Goal: Transaction & Acquisition: Download file/media

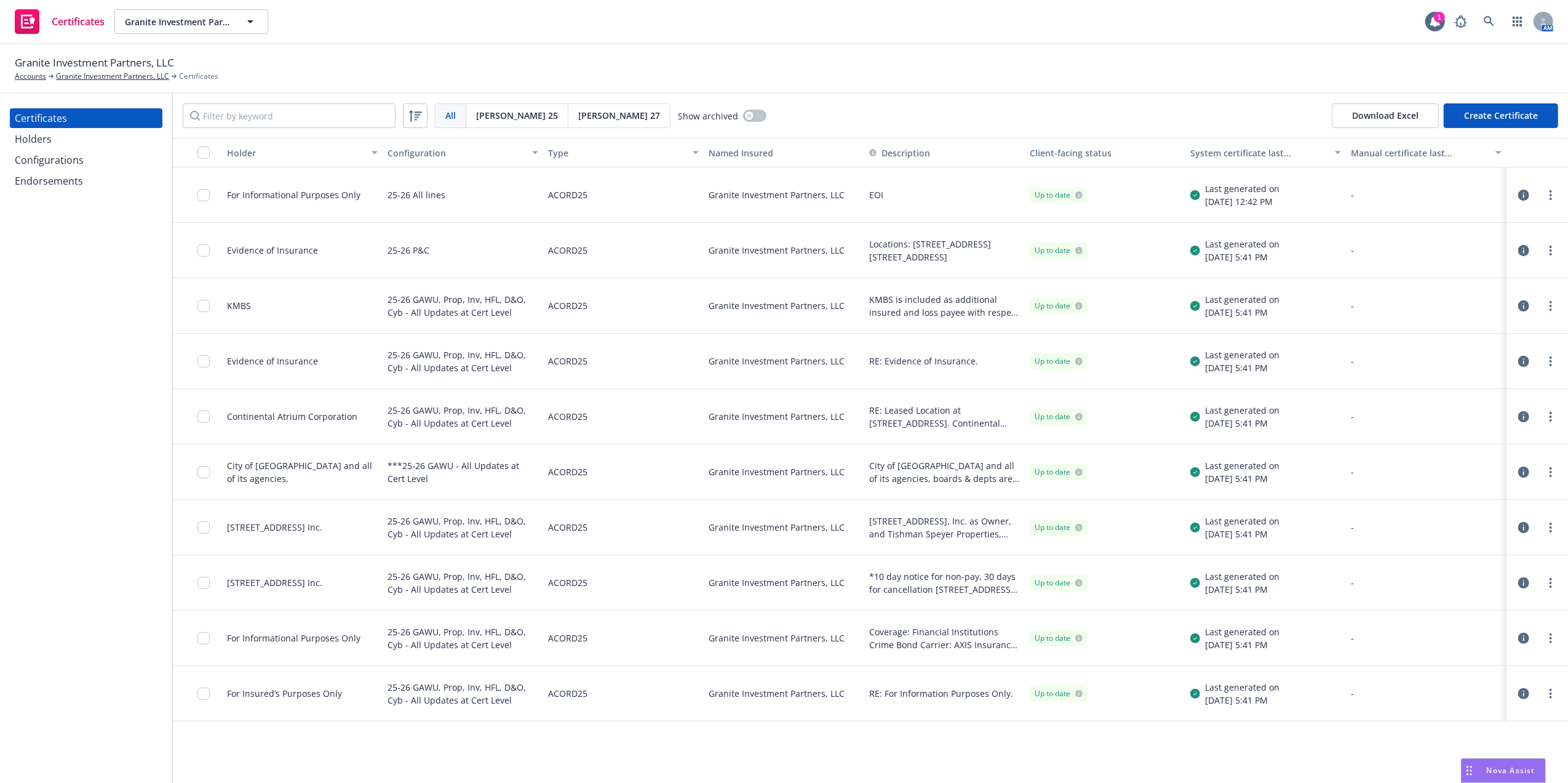
click at [378, 702] on div "For Insured’s Purposes Only" at bounding box center [302, 694] width 161 height 56
click at [997, 85] on div "Granite Investment Partners, LLC Accounts Granite Investment Partners, LLC Cert…" at bounding box center [784, 68] width 1568 height 49
click at [877, 89] on div "Granite Investment Partners, LLC Accounts Granite Investment Partners, LLC Cert…" at bounding box center [784, 68] width 1568 height 49
click at [351, 535] on div "[STREET_ADDRESS] Inc." at bounding box center [302, 527] width 161 height 56
click at [205, 530] on input "checkbox" at bounding box center [203, 527] width 12 height 12
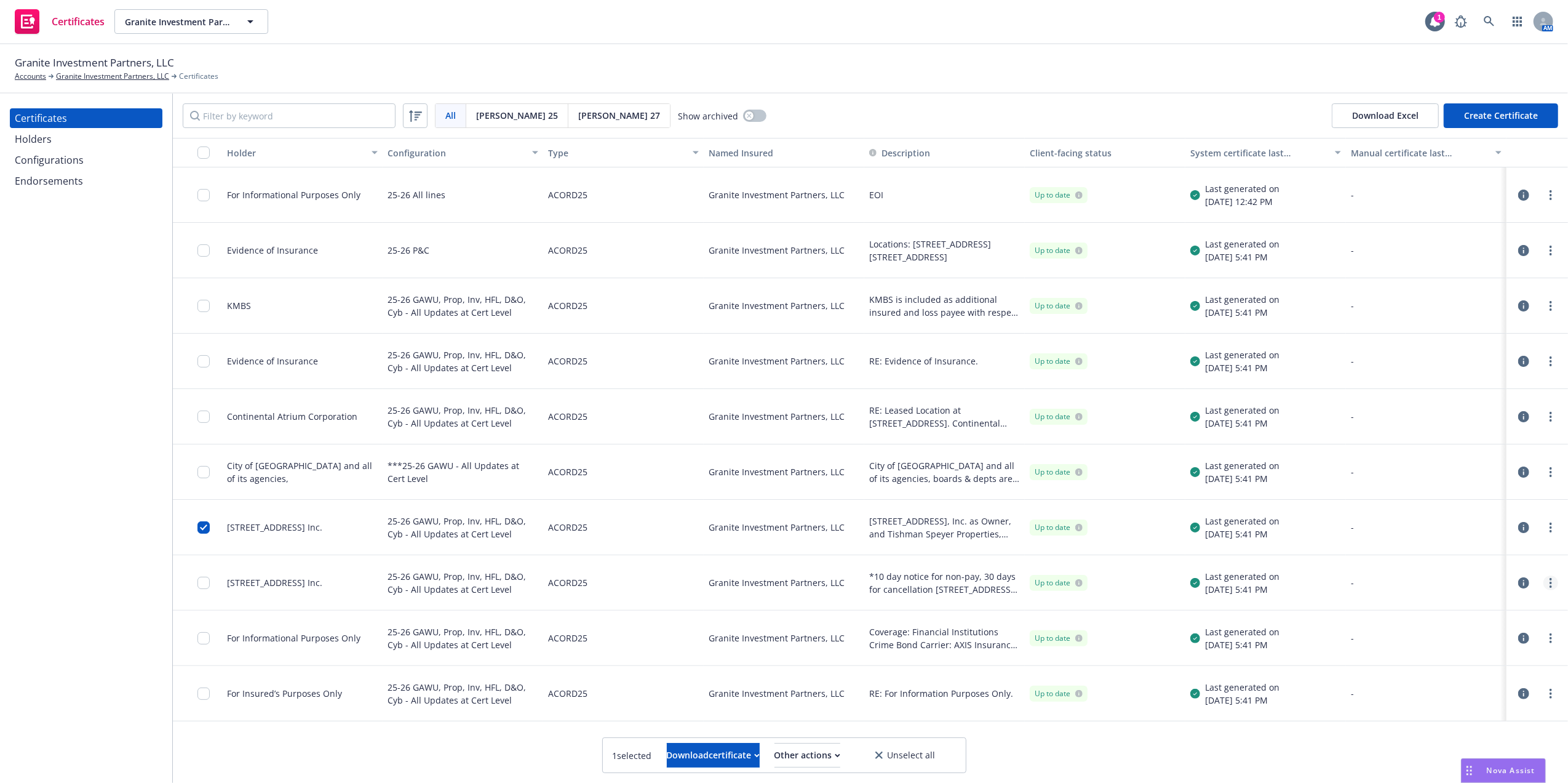
click at [1546, 584] on link "more" at bounding box center [1551, 582] width 14 height 14
click at [1402, 373] on link "Edit" at bounding box center [1469, 373] width 197 height 25
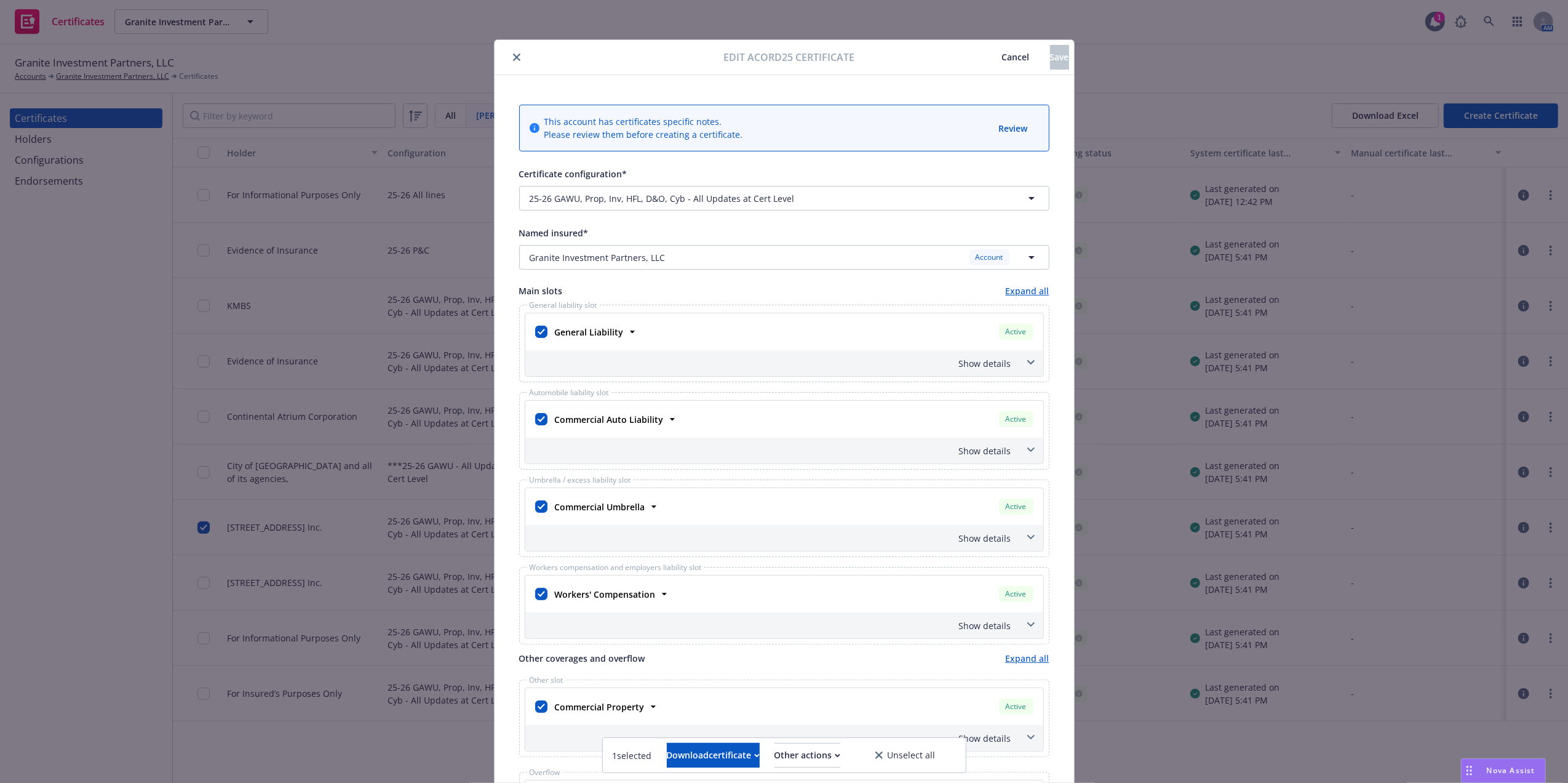
click at [1022, 629] on span at bounding box center [1031, 624] width 20 height 20
click at [513, 56] on icon "close" at bounding box center [517, 57] width 8 height 8
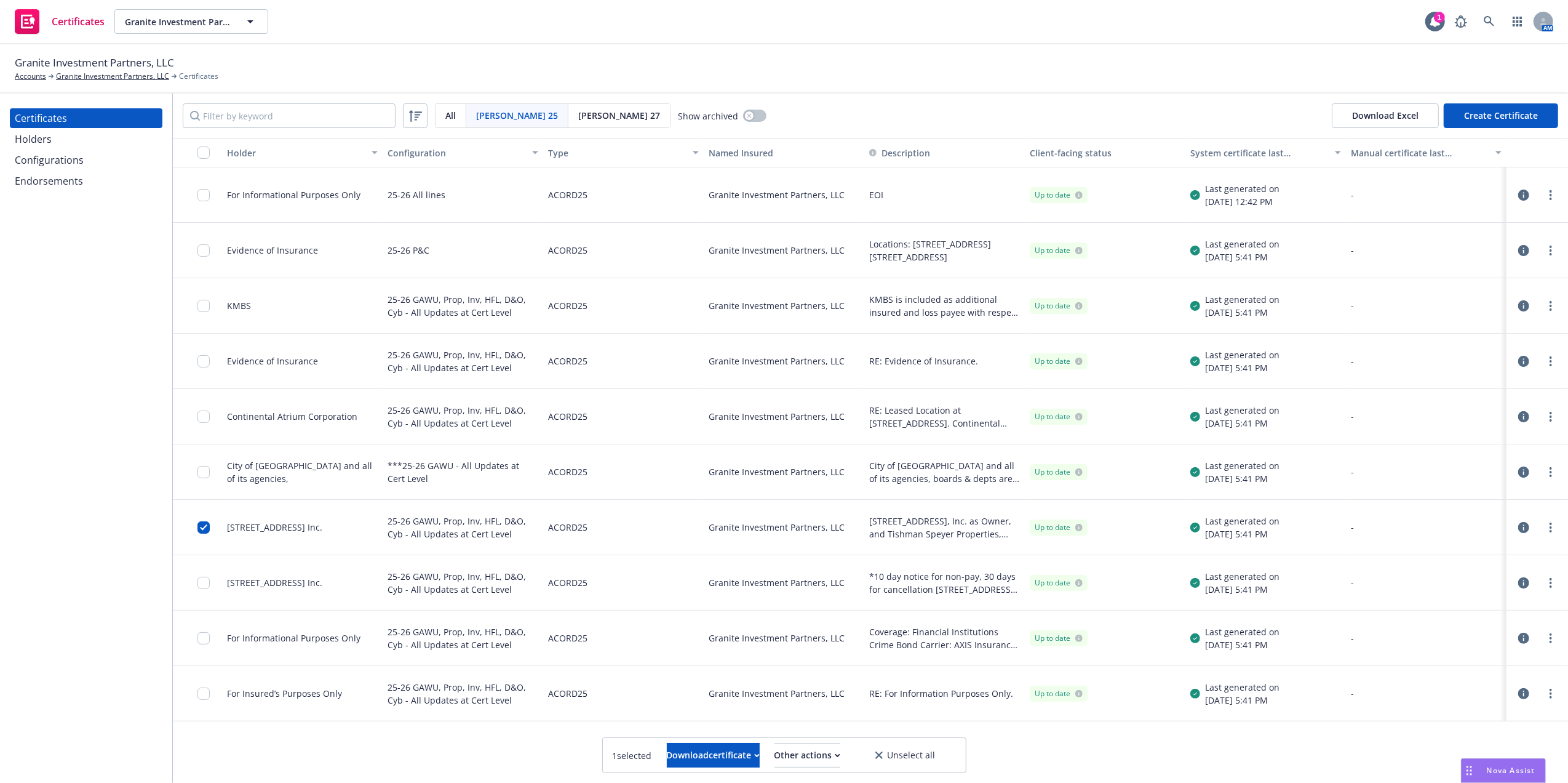
click at [79, 156] on div "Configurations" at bounding box center [49, 160] width 69 height 20
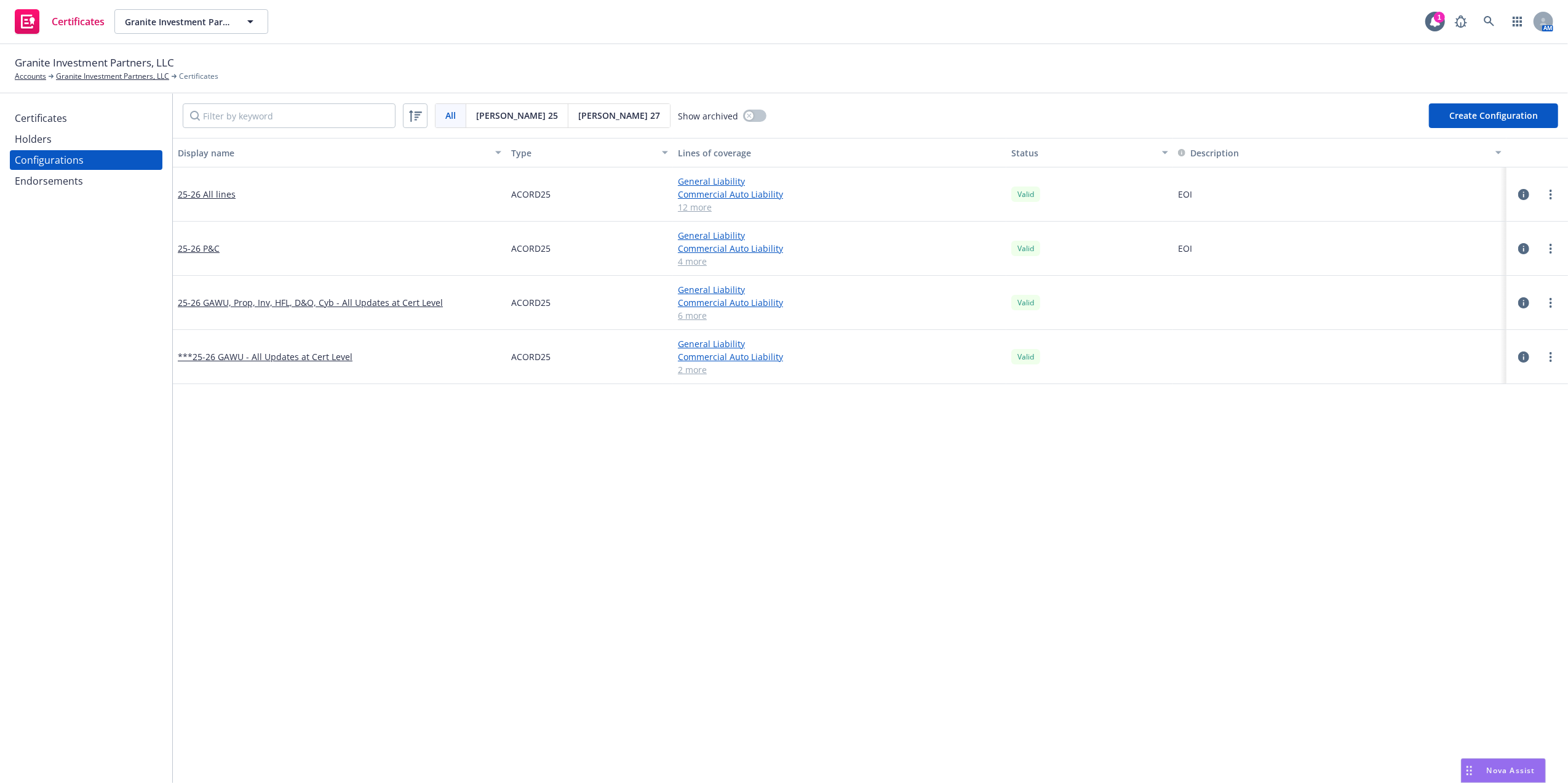
click at [81, 111] on div "Certificates" at bounding box center [85, 118] width 143 height 20
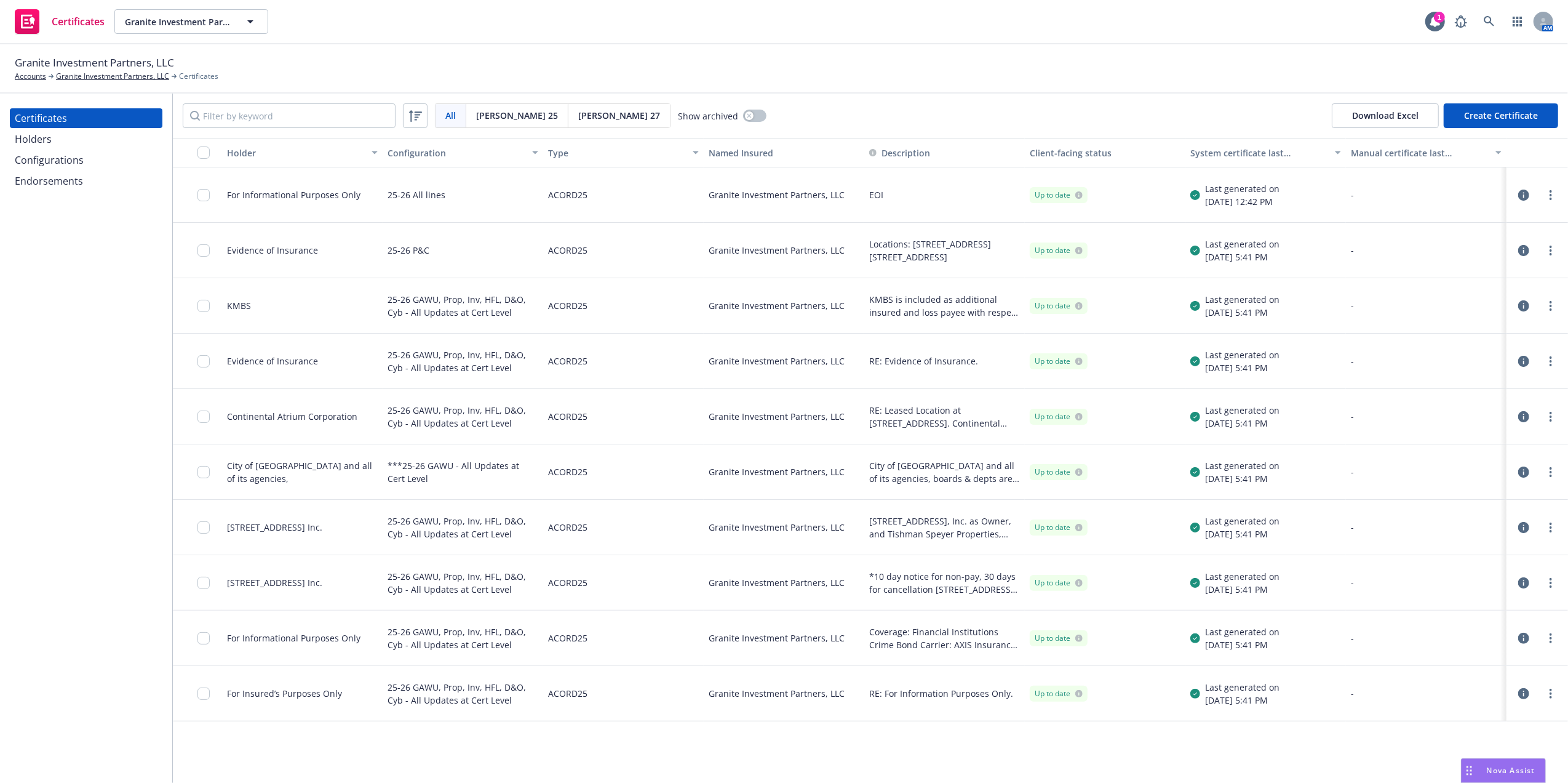
click at [48, 158] on div "Configurations" at bounding box center [49, 160] width 69 height 20
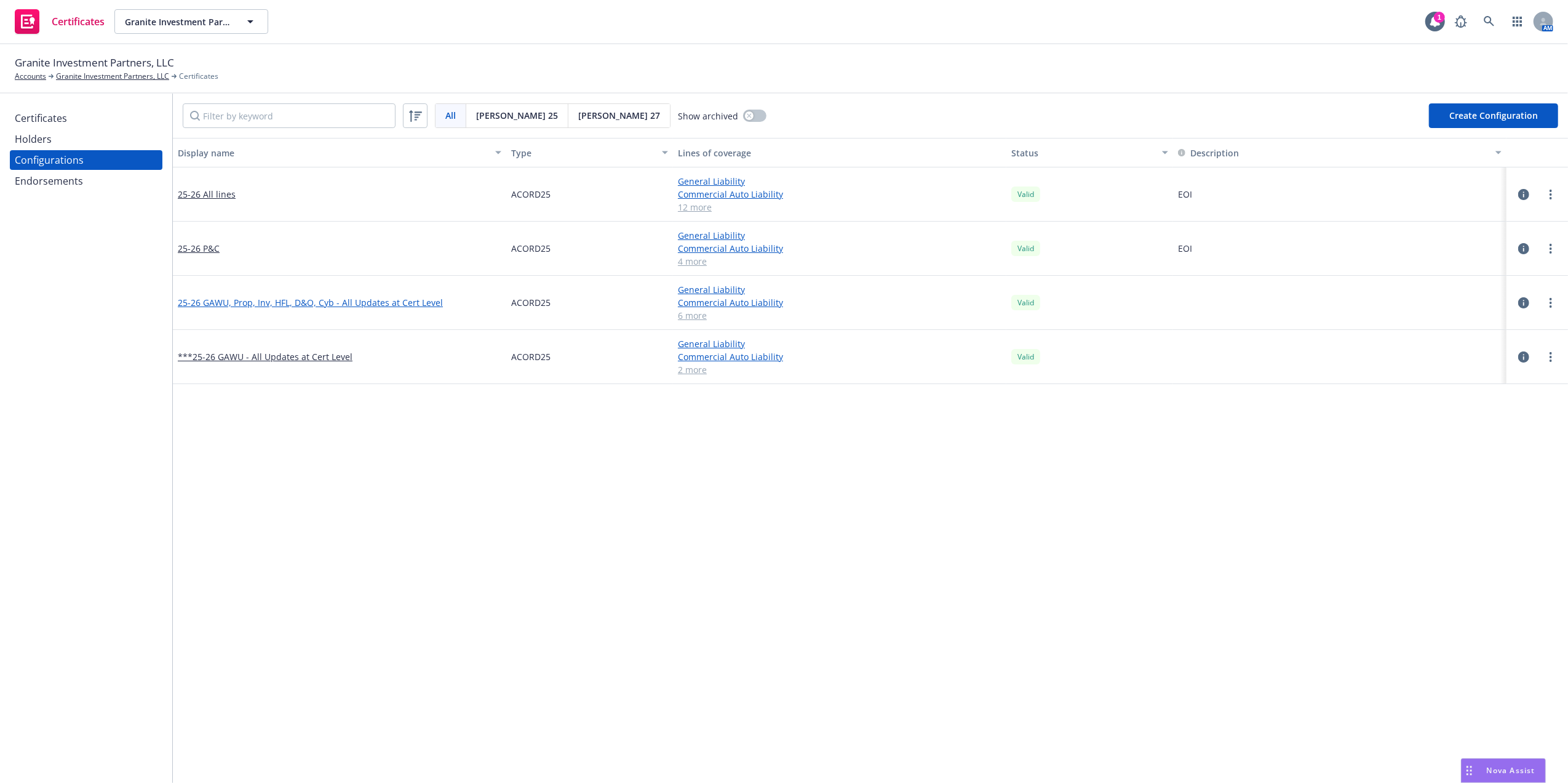
click at [370, 298] on link "25-26 GAWU, Prop, Inv, HFL, D&O, Cyb - All Updates at Cert Level" at bounding box center [310, 302] width 265 height 13
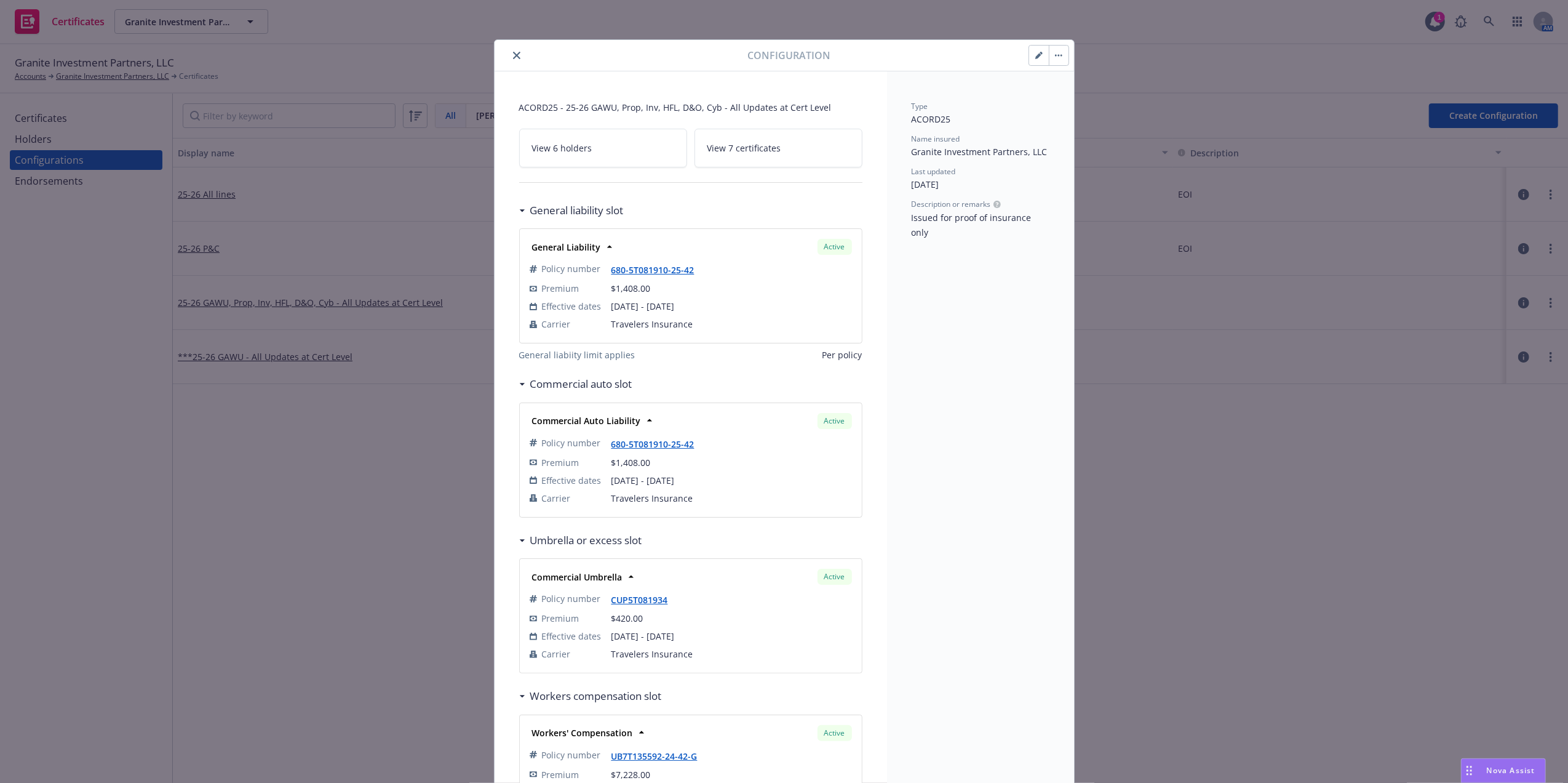
click at [1035, 56] on icon "button" at bounding box center [1038, 56] width 6 height 6
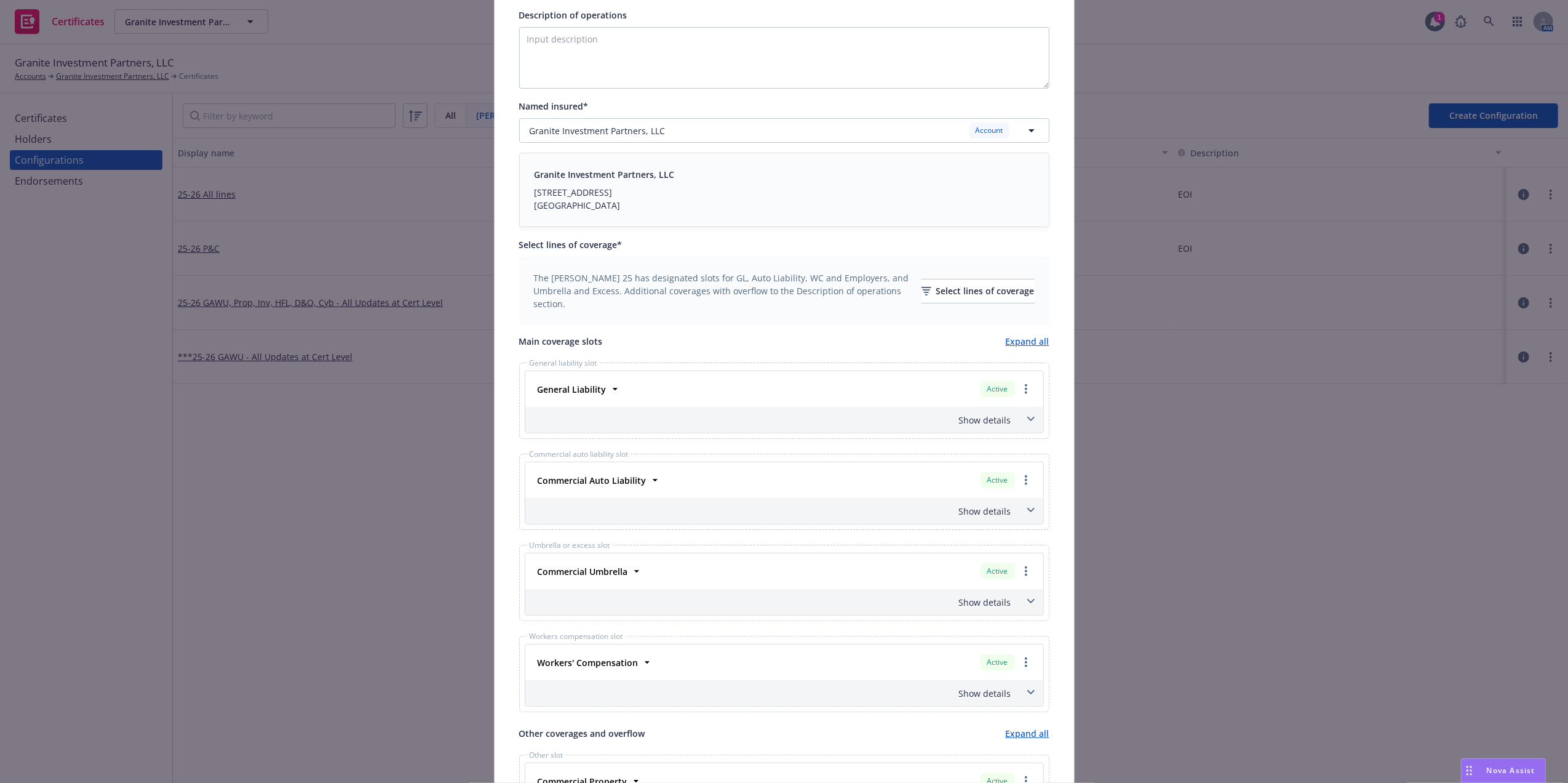
scroll to position [31, 0]
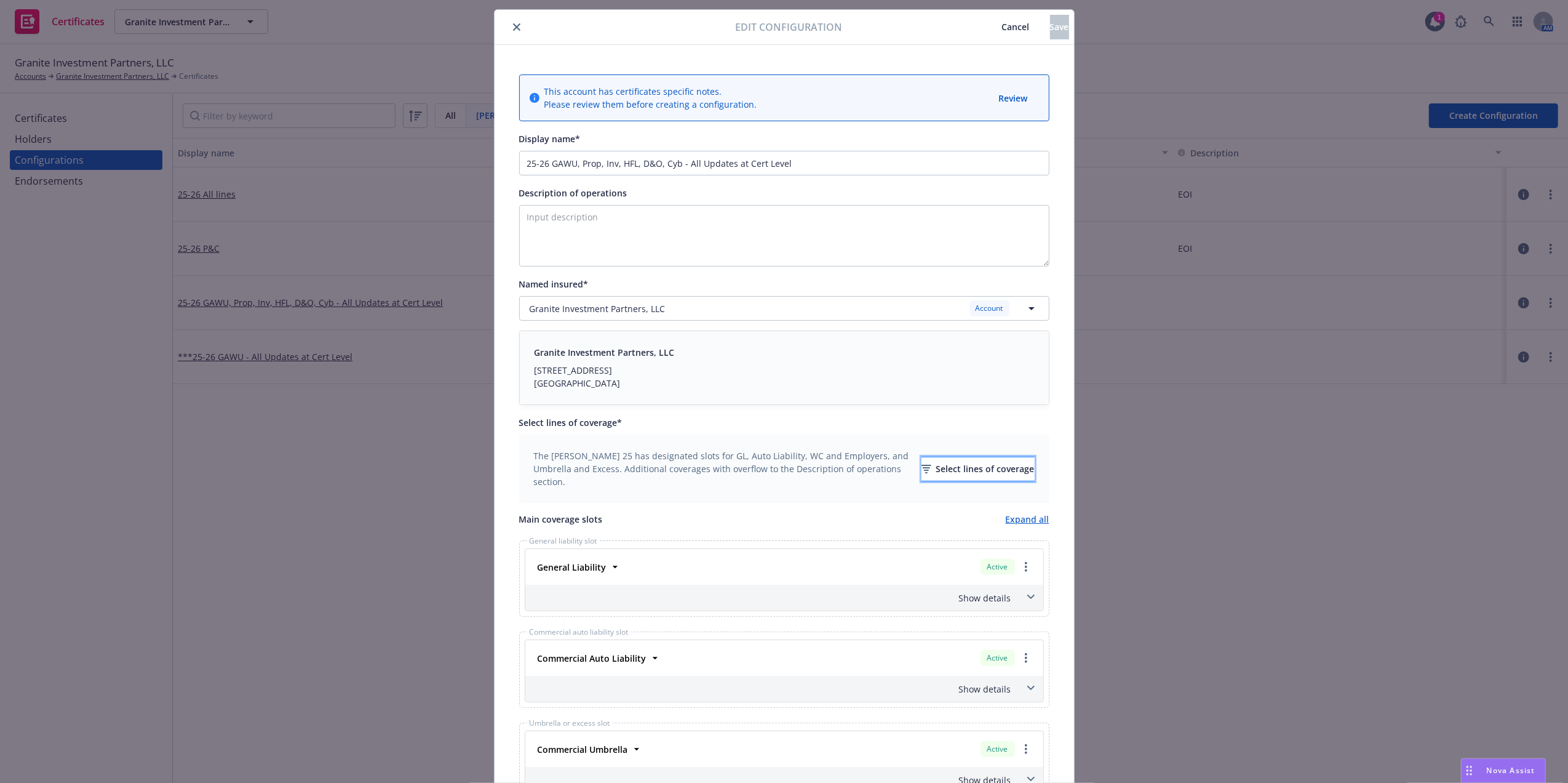
click at [987, 469] on div "Select lines of coverage" at bounding box center [978, 469] width 113 height 23
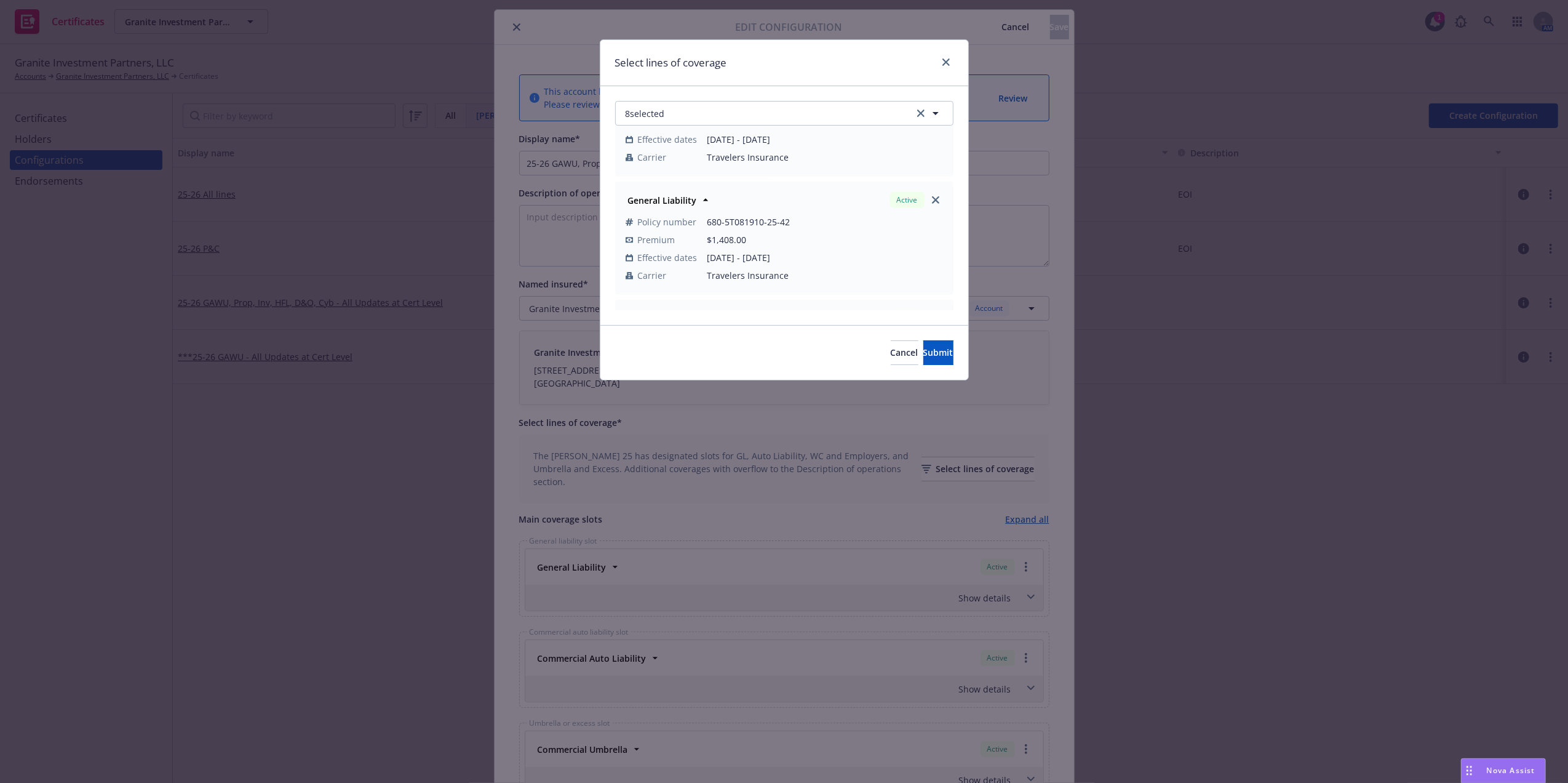
scroll to position [764, 0]
click at [932, 214] on icon "close" at bounding box center [936, 215] width 8 height 8
click at [793, 116] on button "7 selected" at bounding box center [784, 113] width 339 height 25
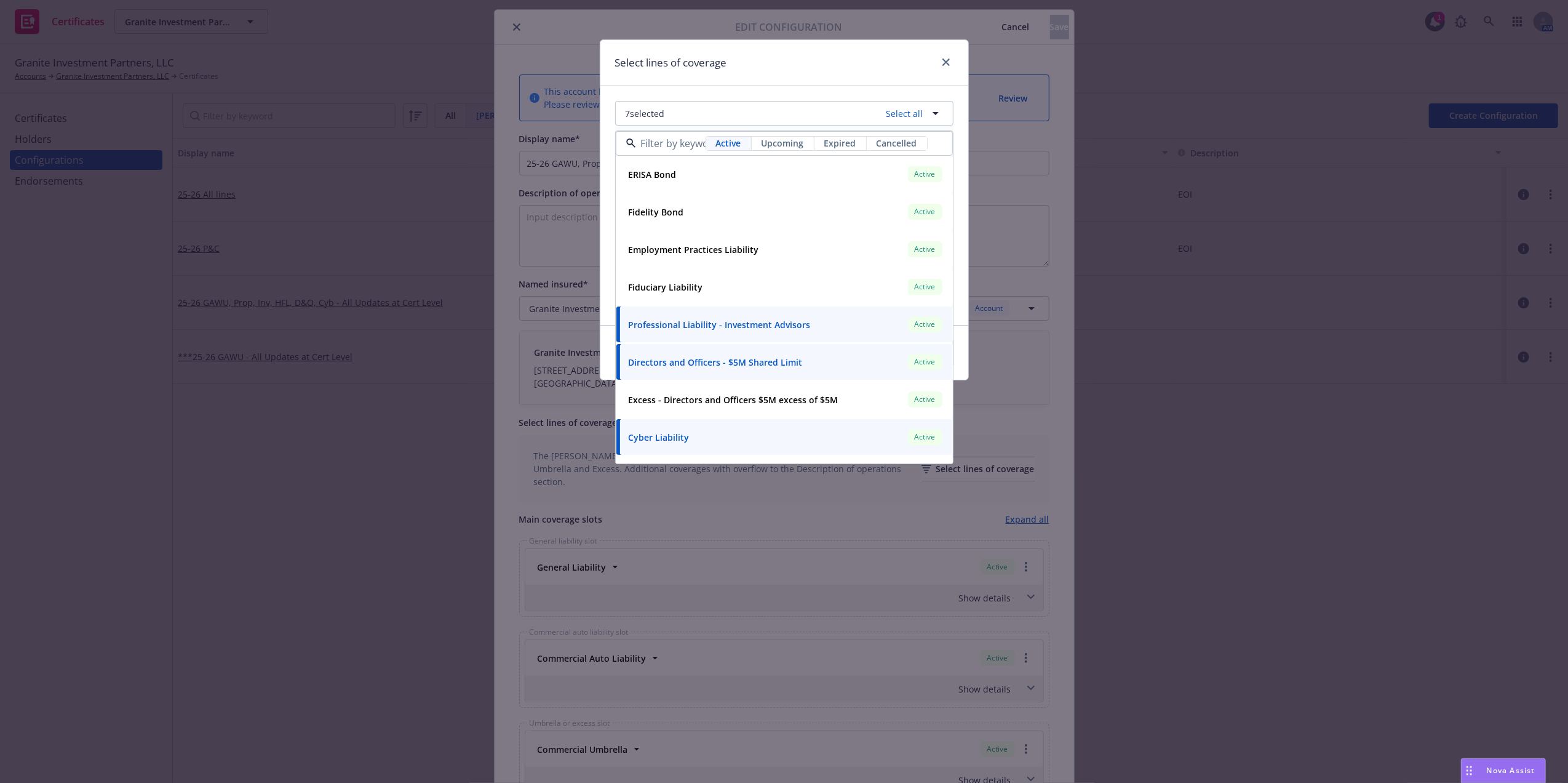
click at [782, 145] on span "Upcoming" at bounding box center [783, 144] width 42 height 13
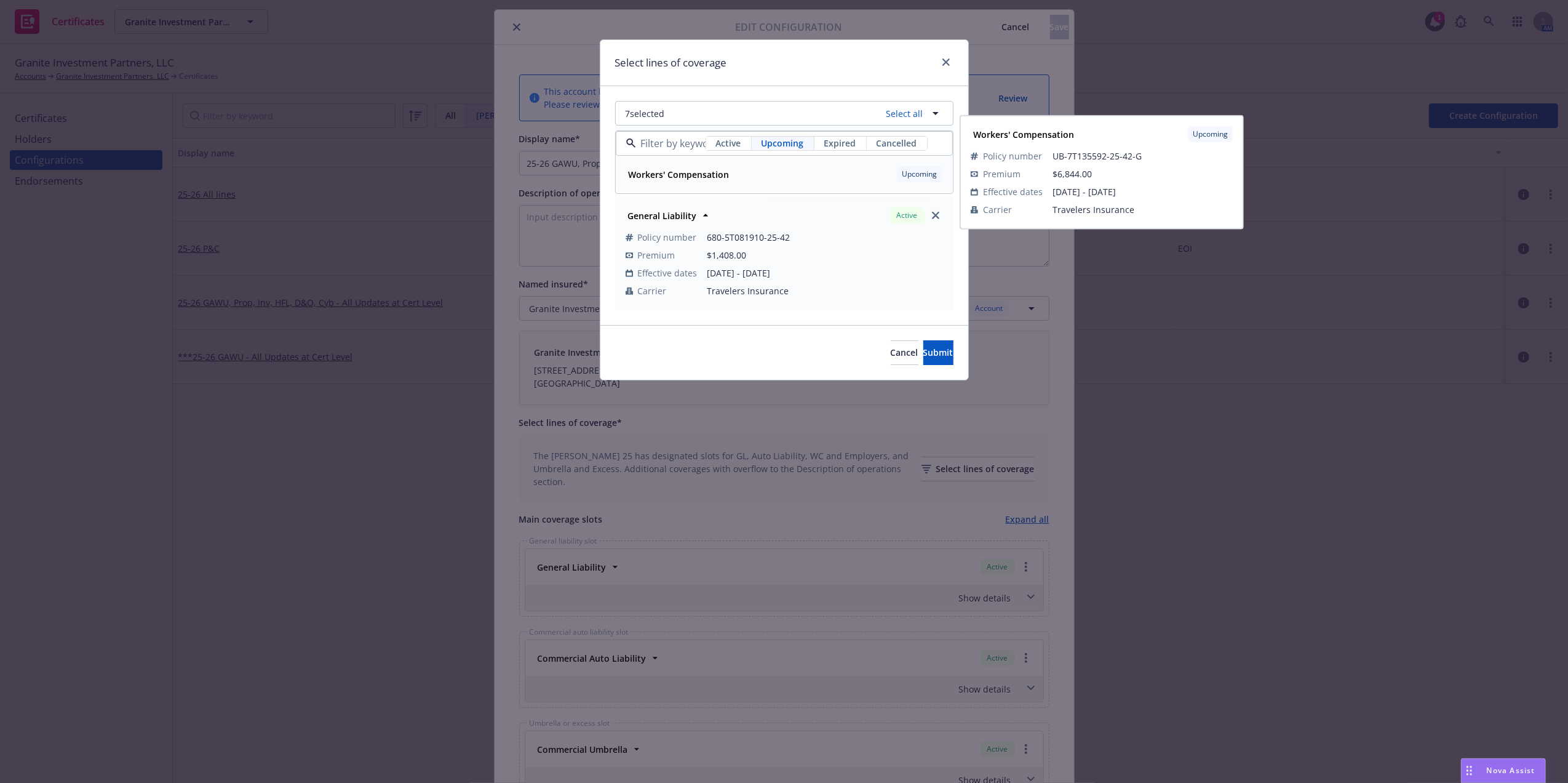
click at [711, 167] on div "Workers' Compensation" at bounding box center [677, 174] width 108 height 18
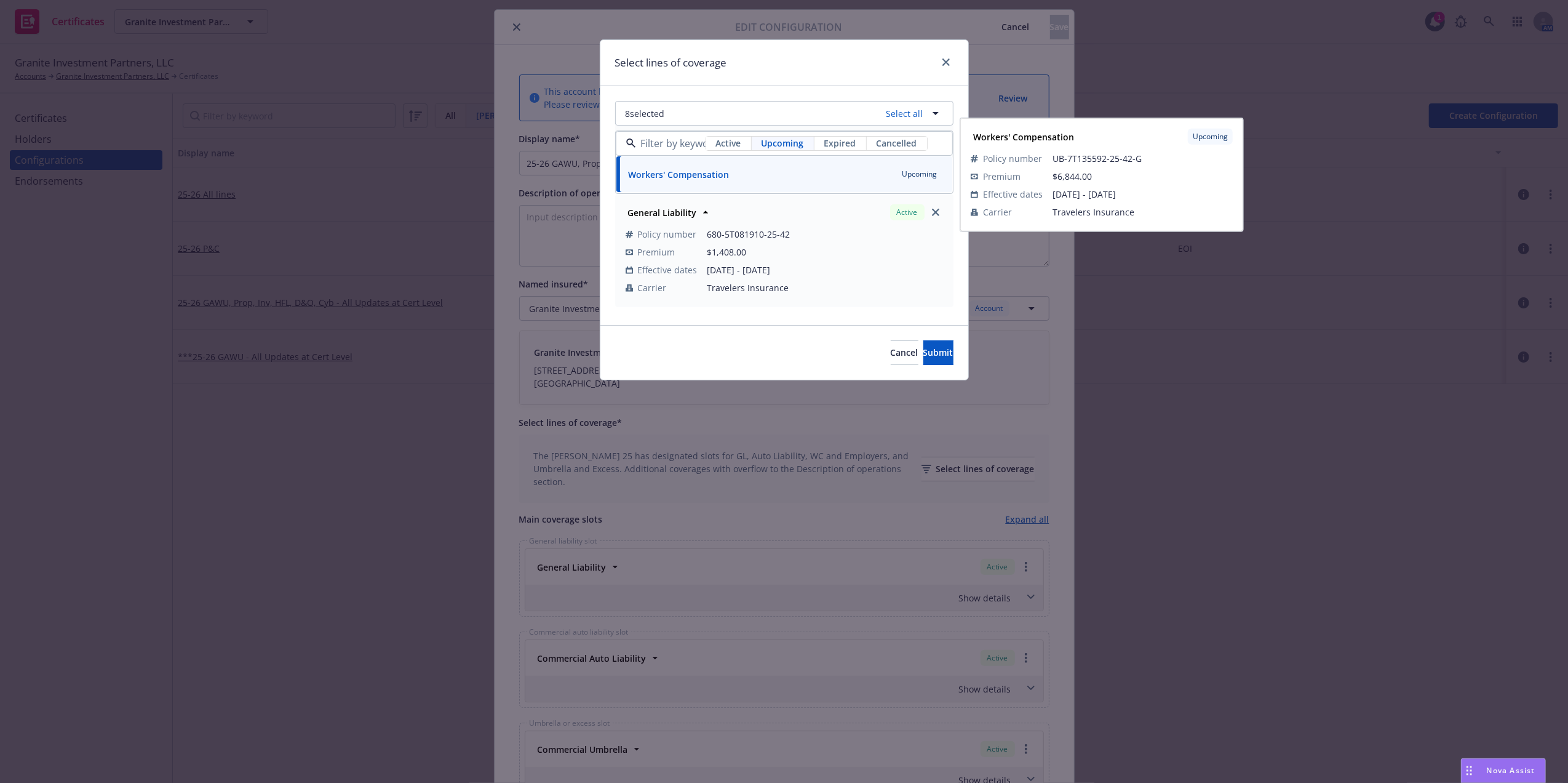
scroll to position [764, 0]
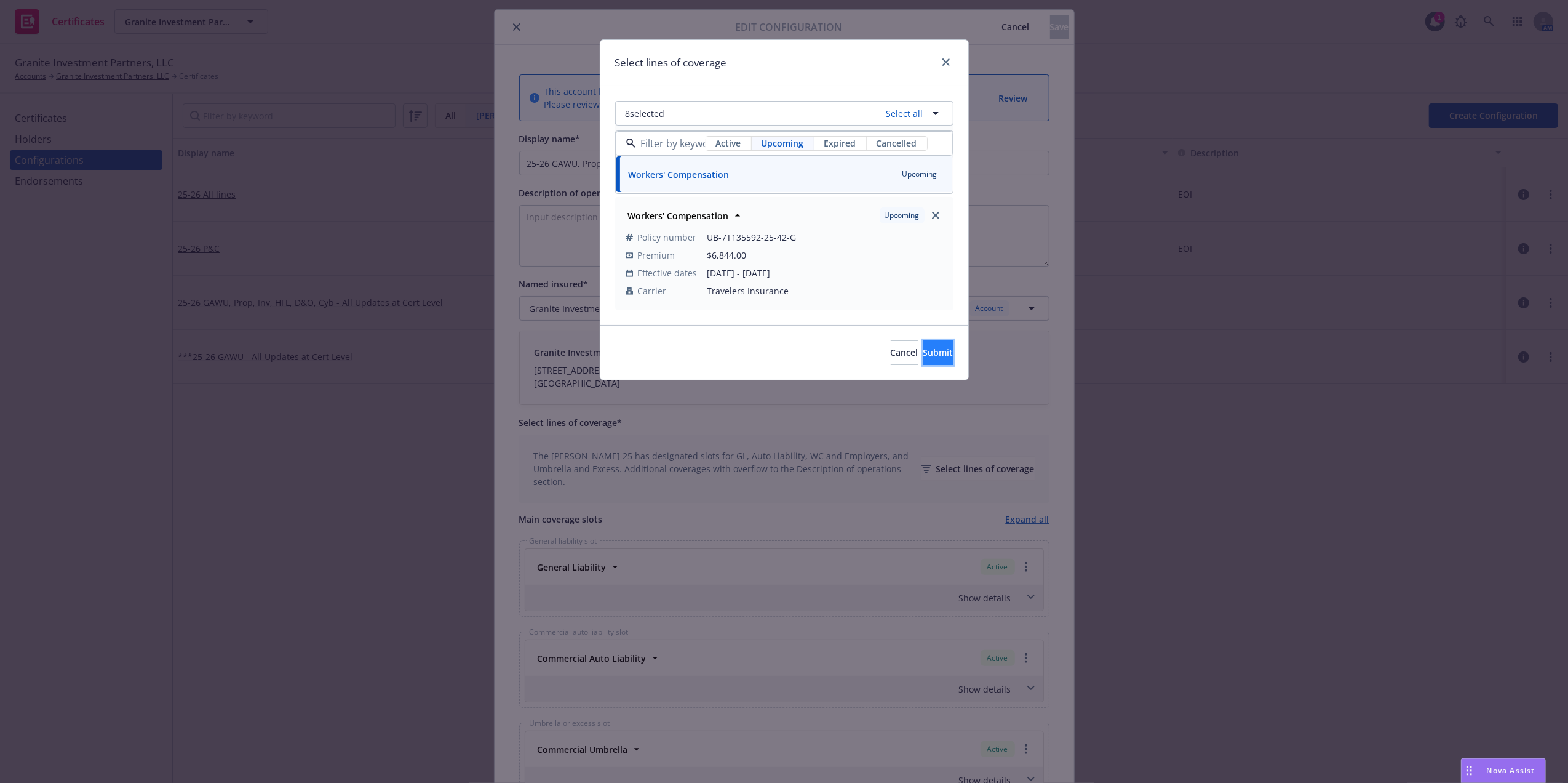
click at [936, 351] on button "Submit" at bounding box center [939, 353] width 31 height 25
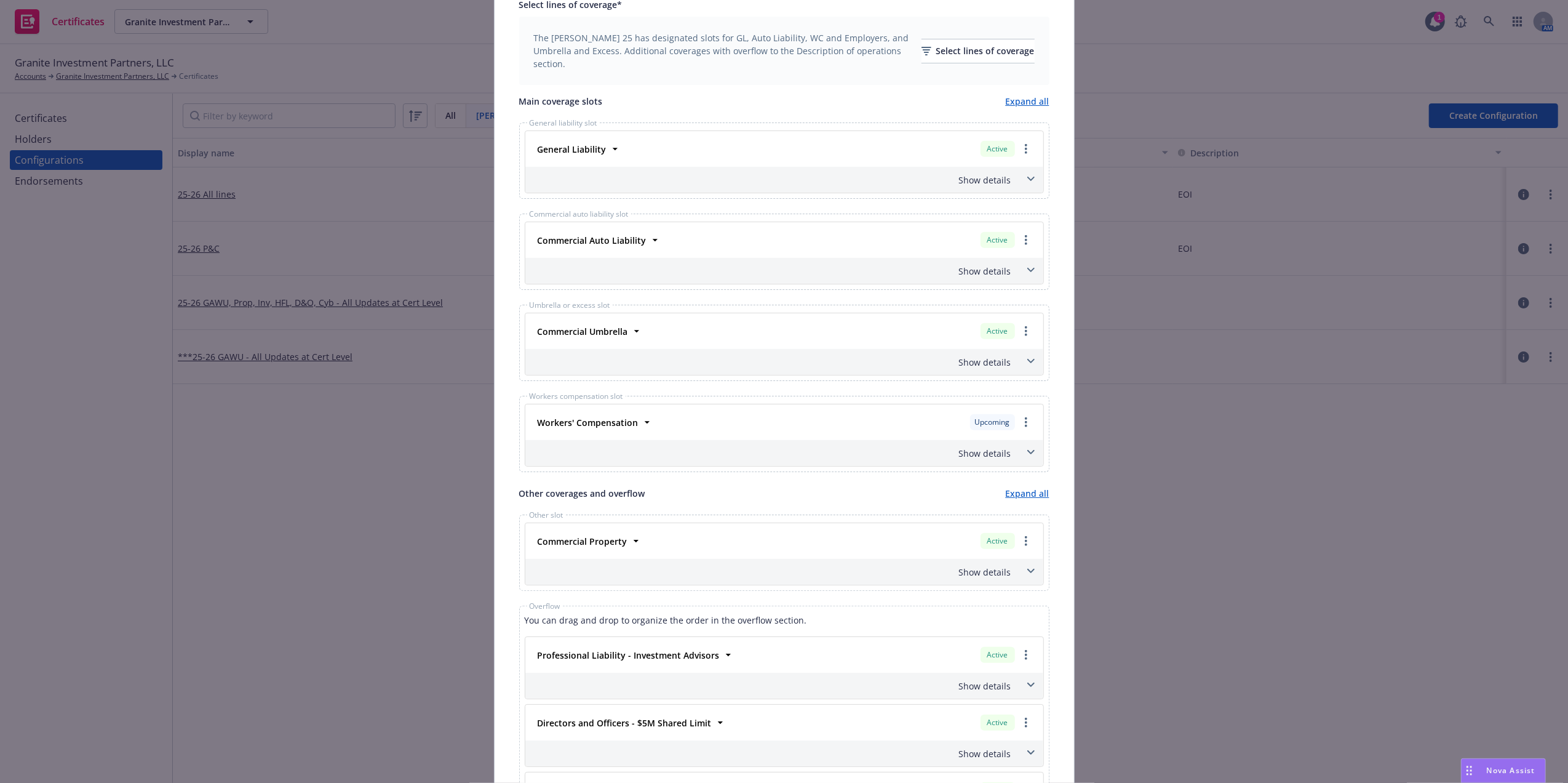
scroll to position [466, 0]
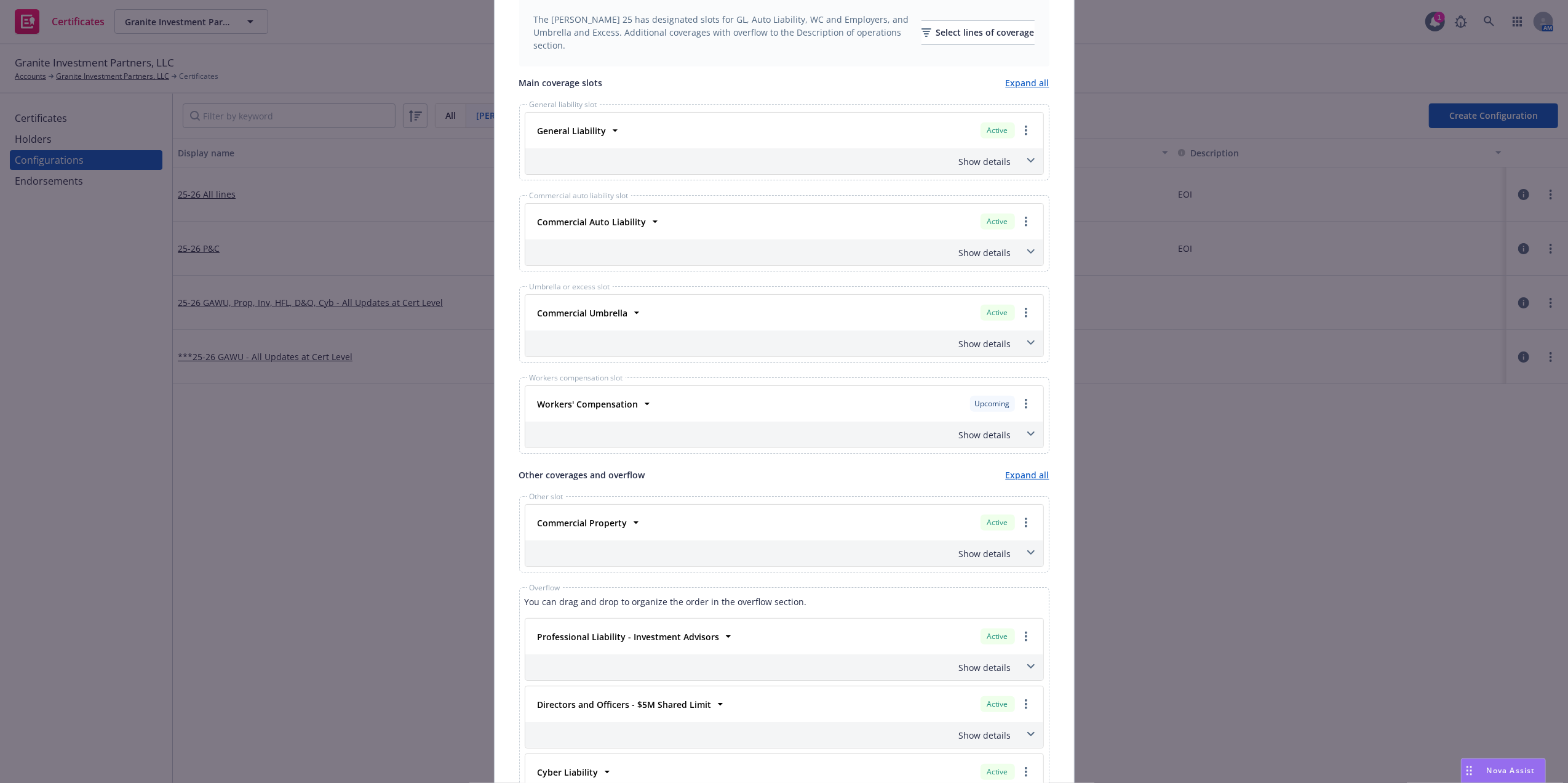
click at [1027, 436] on icon at bounding box center [1031, 434] width 8 height 5
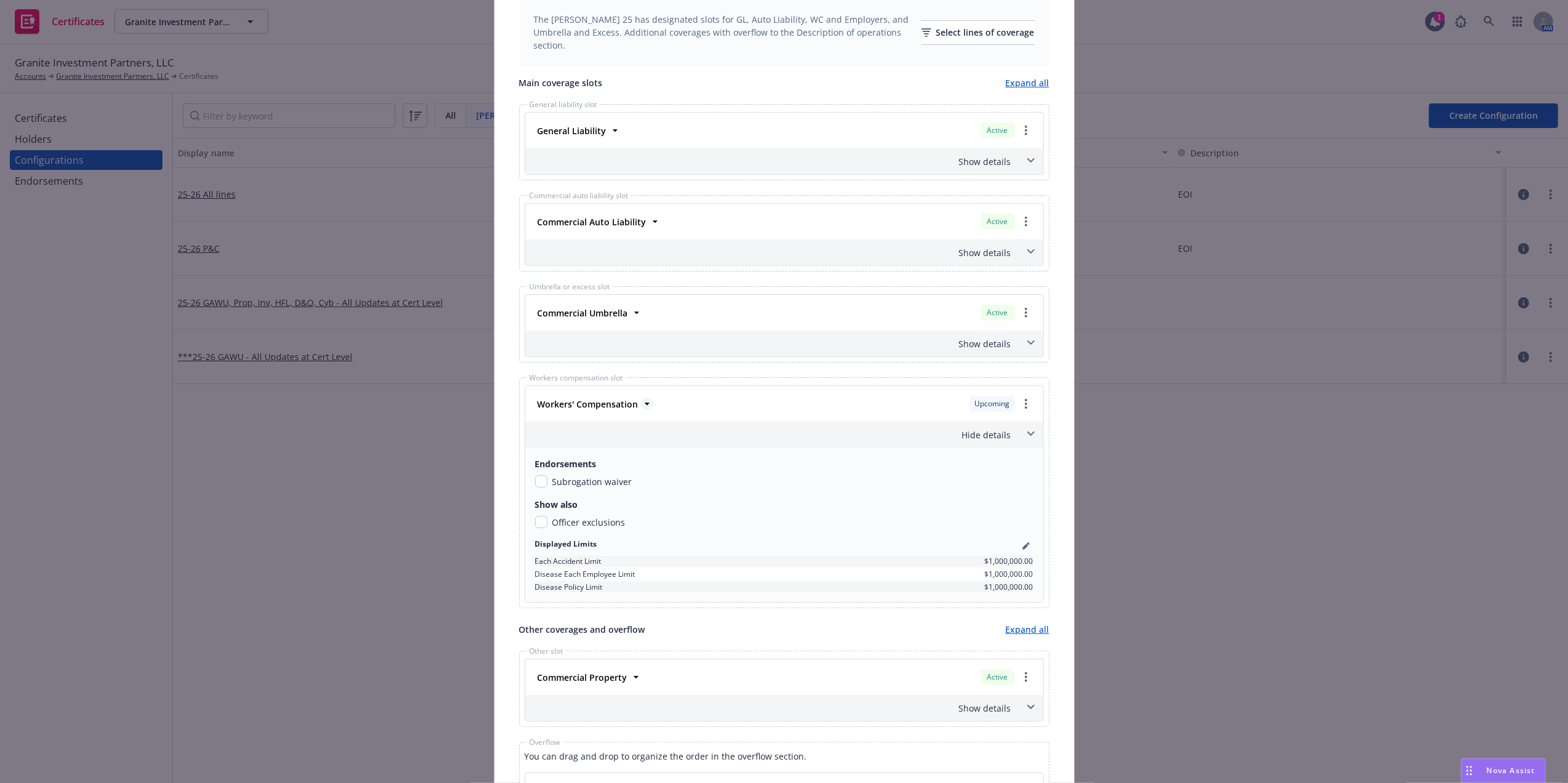
click at [625, 410] on strong "Workers' Compensation" at bounding box center [587, 404] width 100 height 11
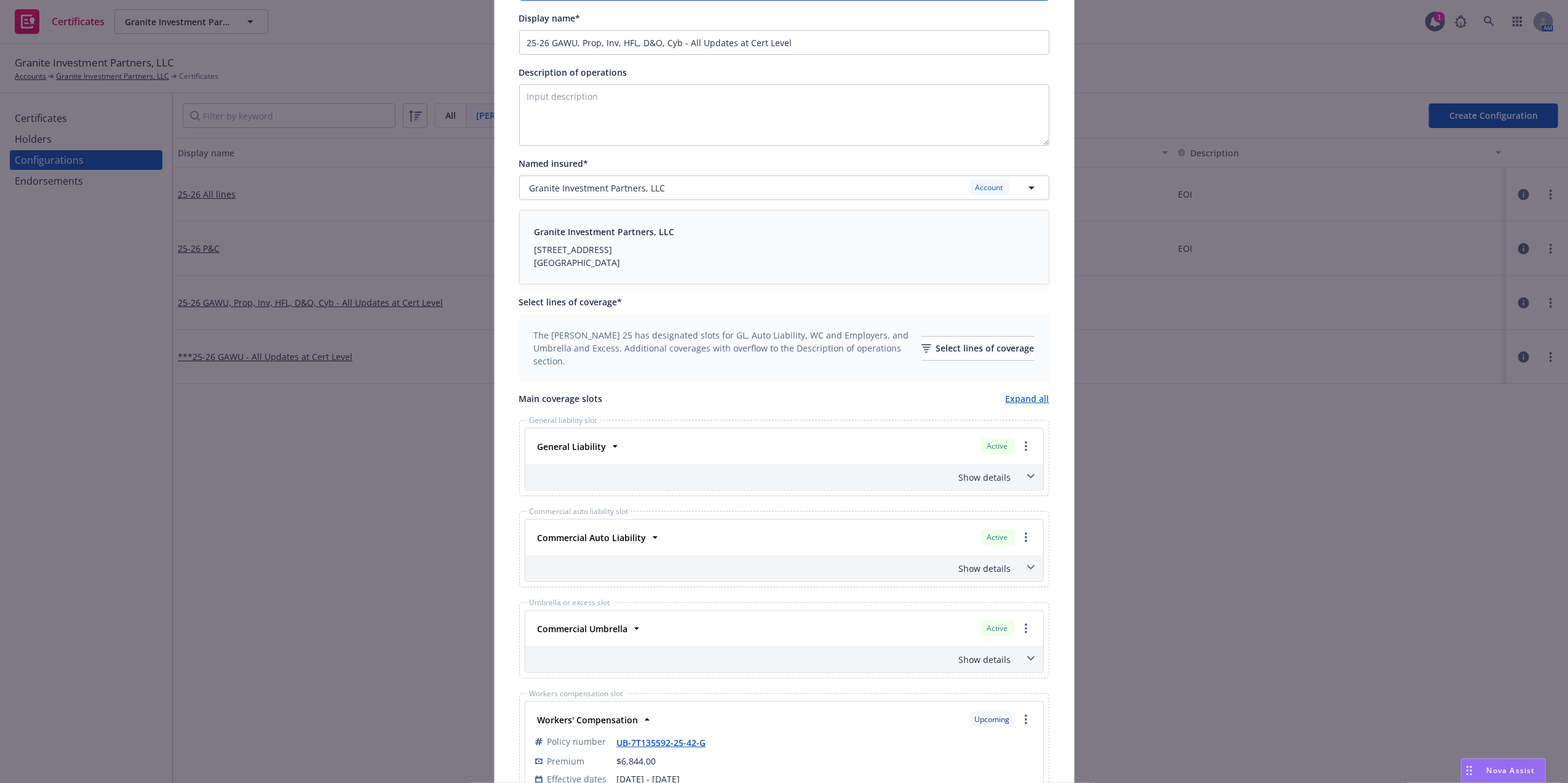
scroll to position [973, 0]
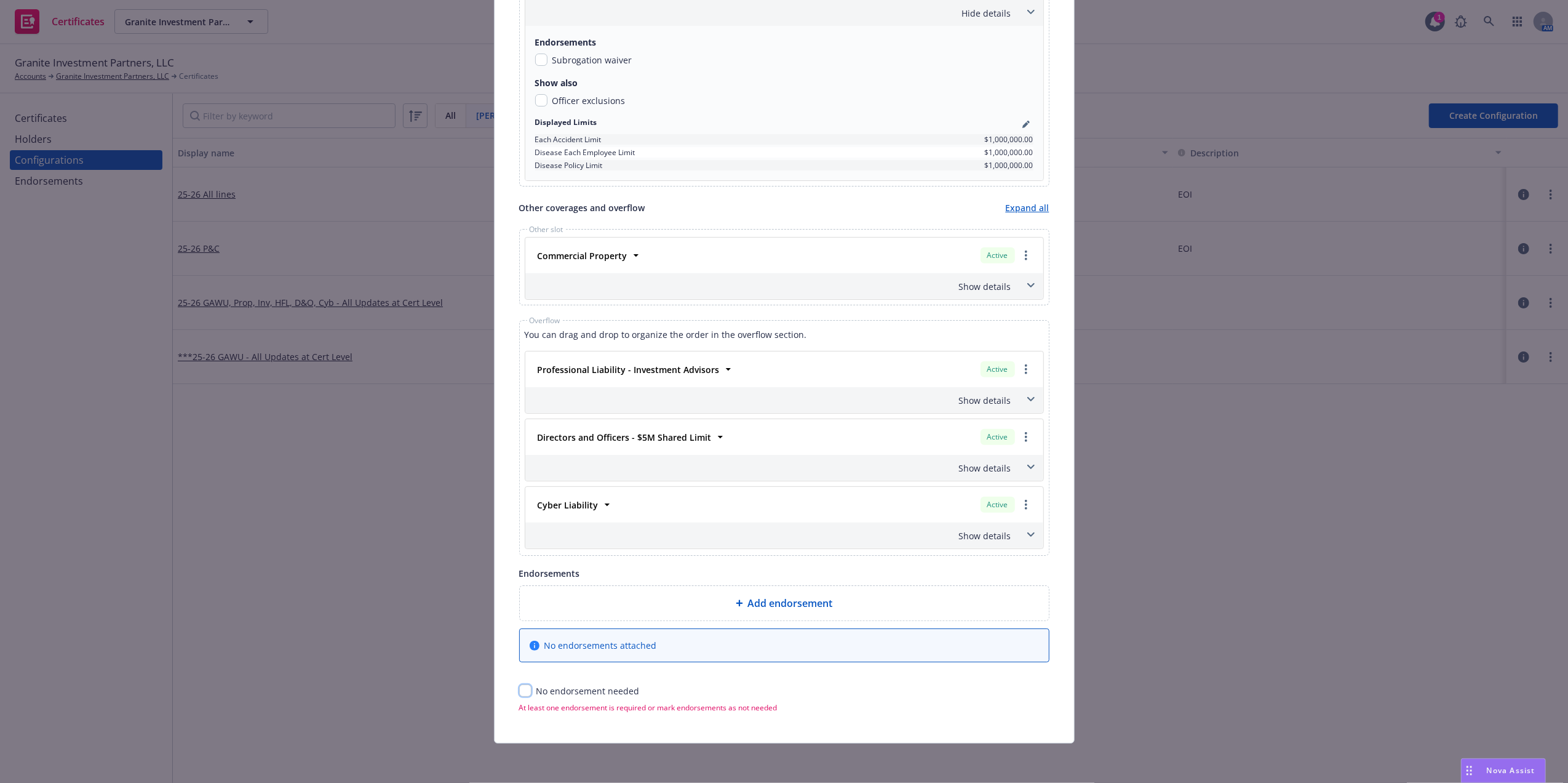
click at [521, 691] on input "checkbox" at bounding box center [525, 690] width 12 height 12
checkbox input "true"
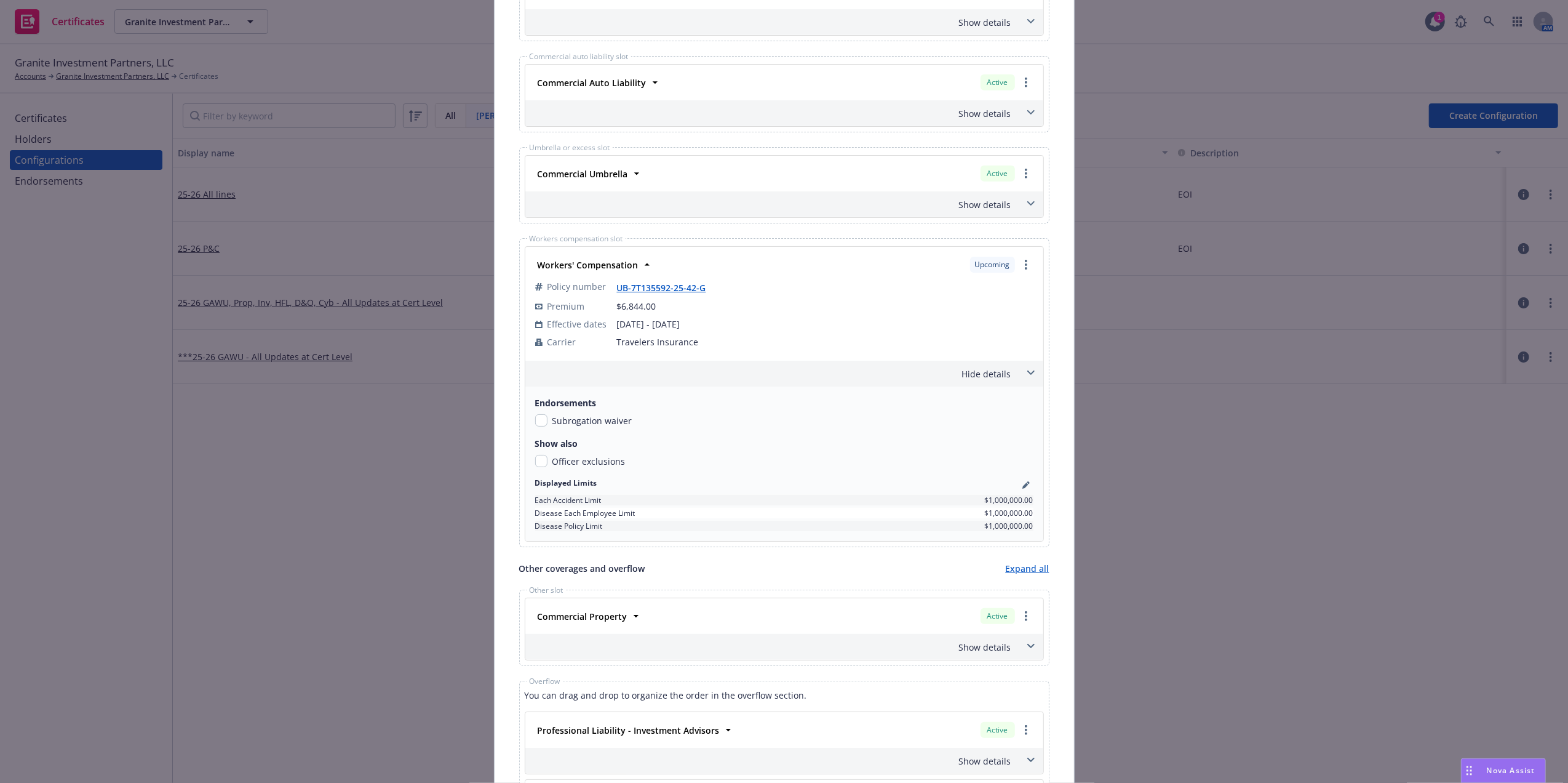
scroll to position [0, 0]
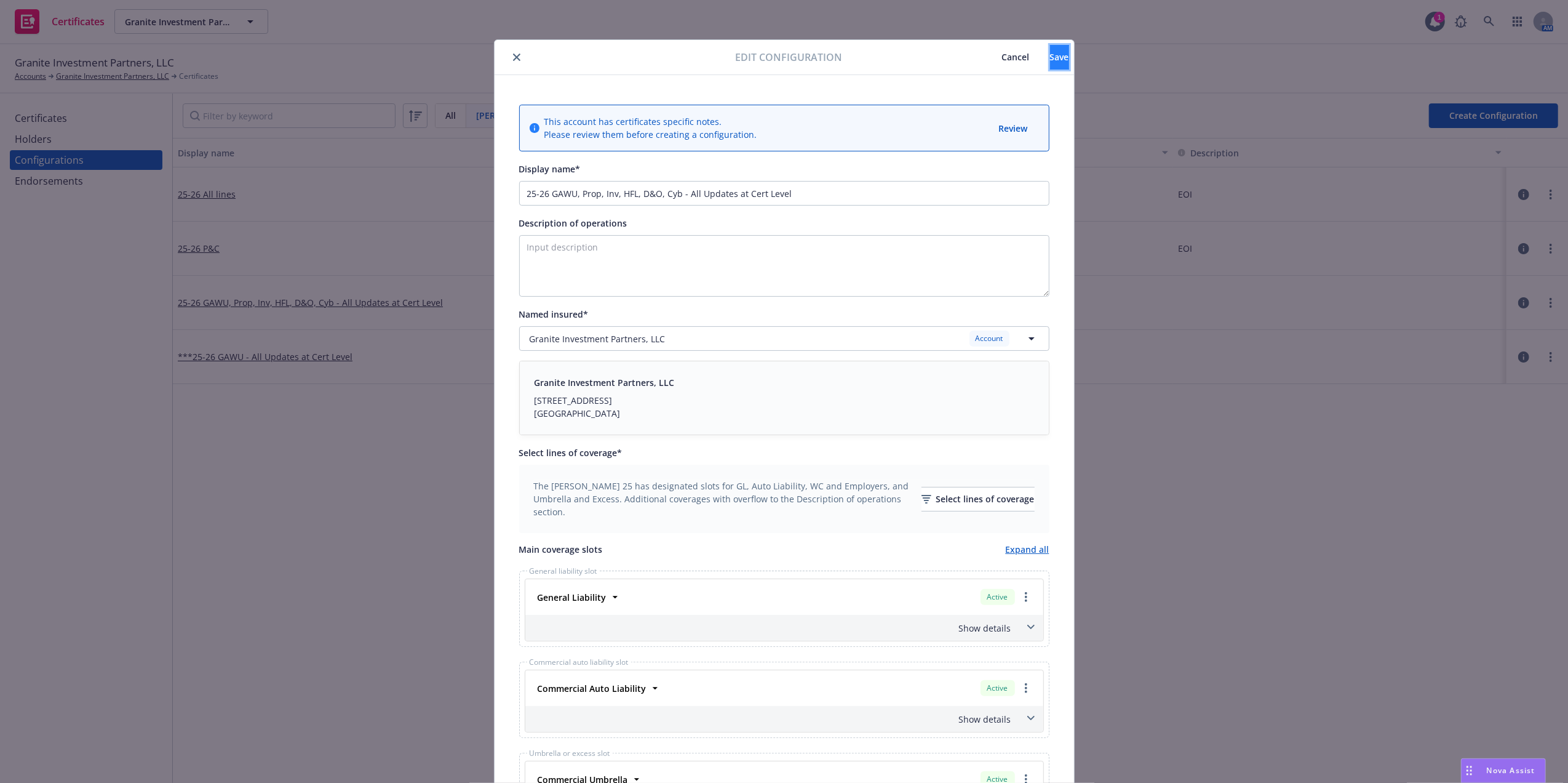
click at [1050, 53] on button "Save" at bounding box center [1060, 57] width 19 height 25
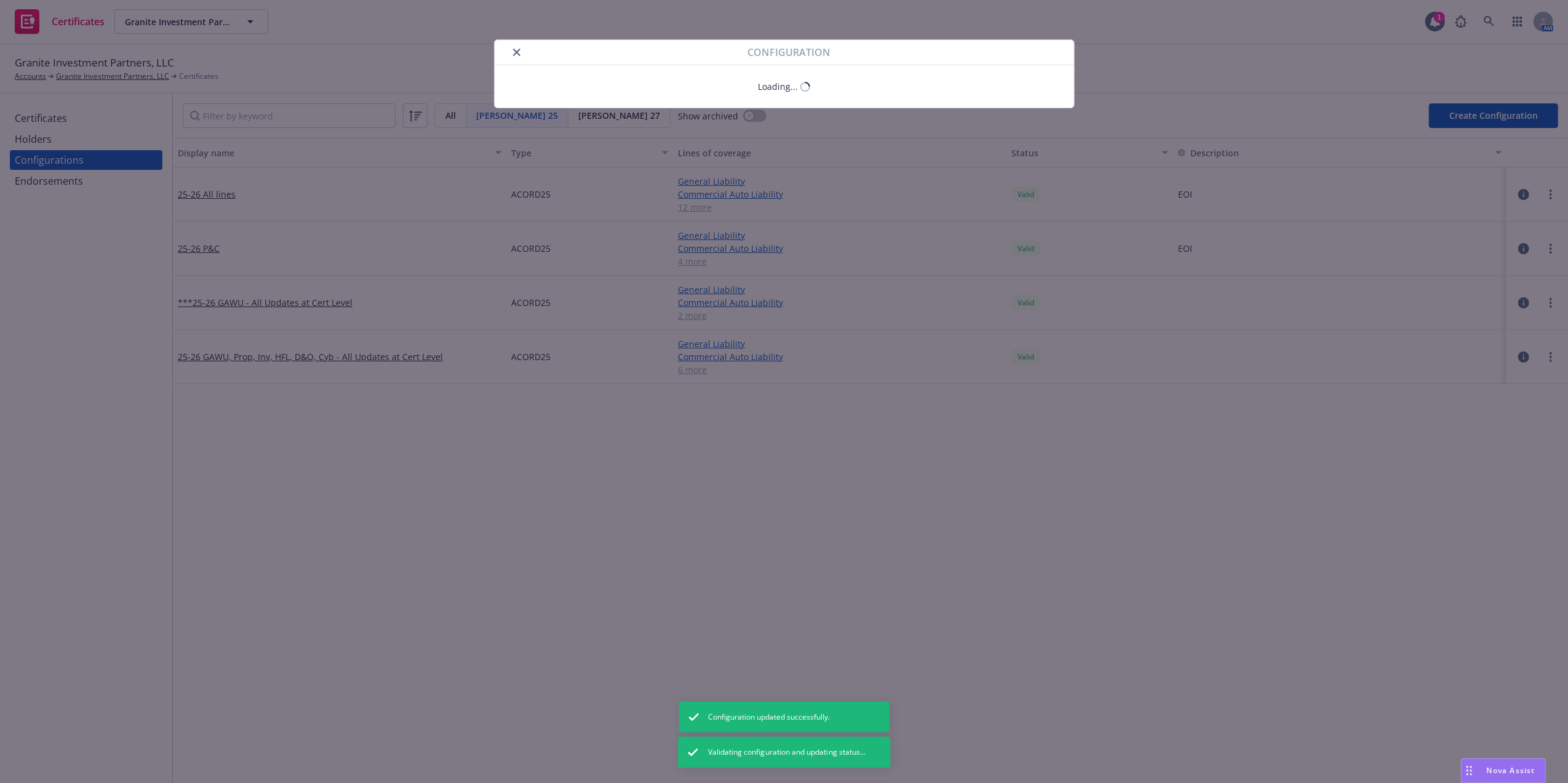
click at [506, 59] on div at bounding box center [624, 52] width 249 height 14
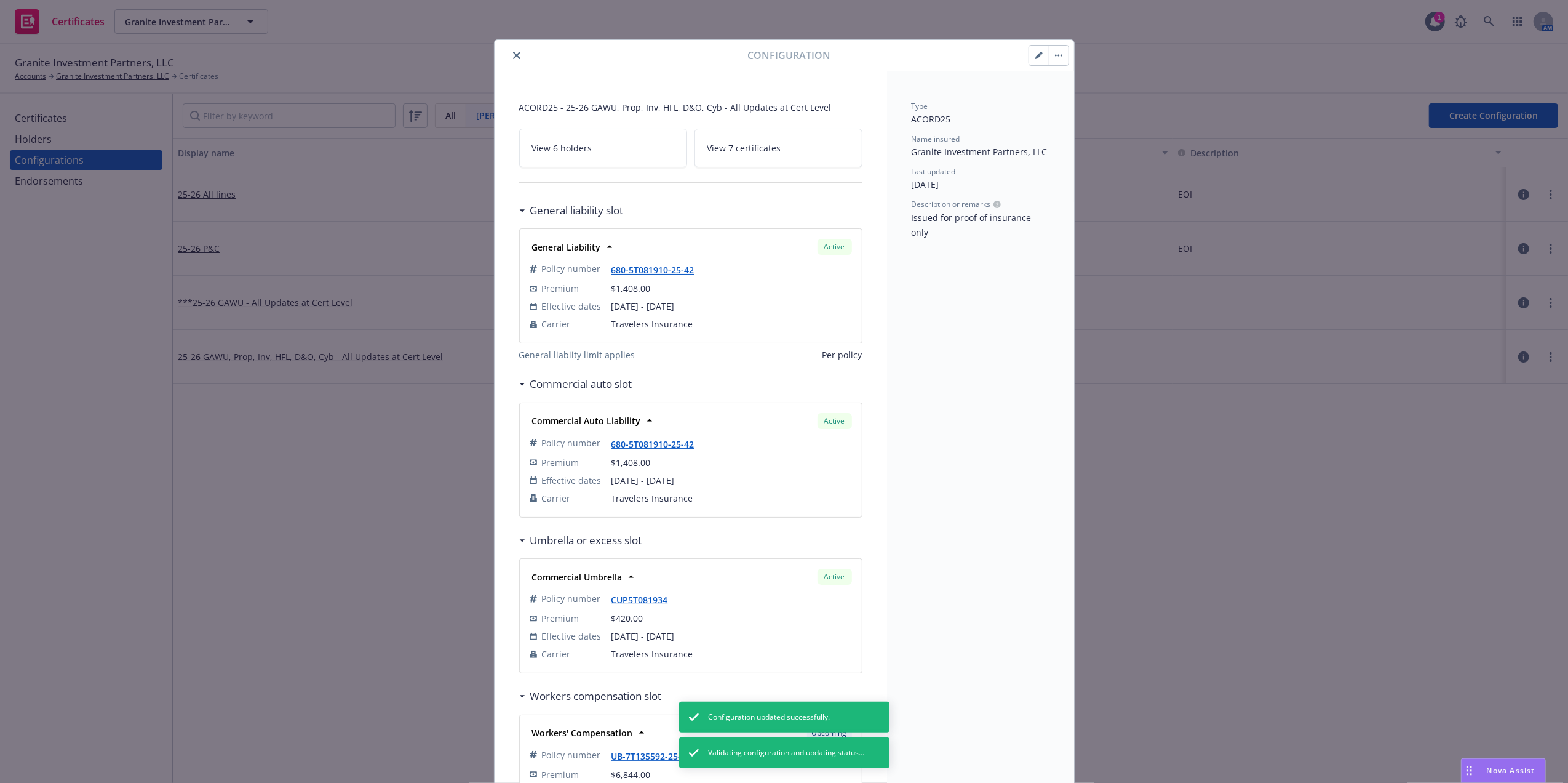
click at [519, 59] on div at bounding box center [624, 55] width 249 height 14
click at [513, 56] on icon "close" at bounding box center [517, 56] width 8 height 8
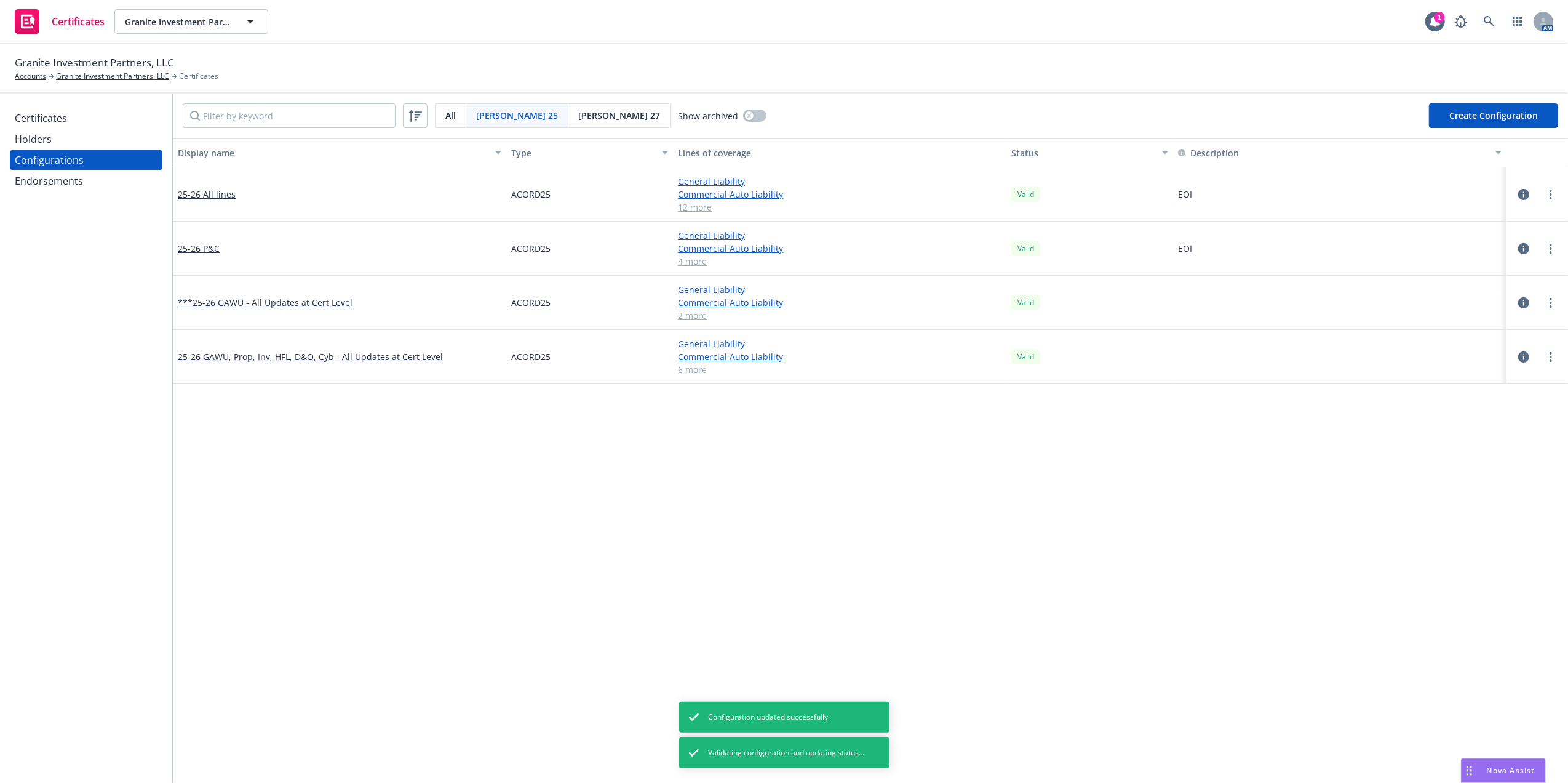
click at [55, 118] on div "Certificates" at bounding box center [40, 118] width 53 height 20
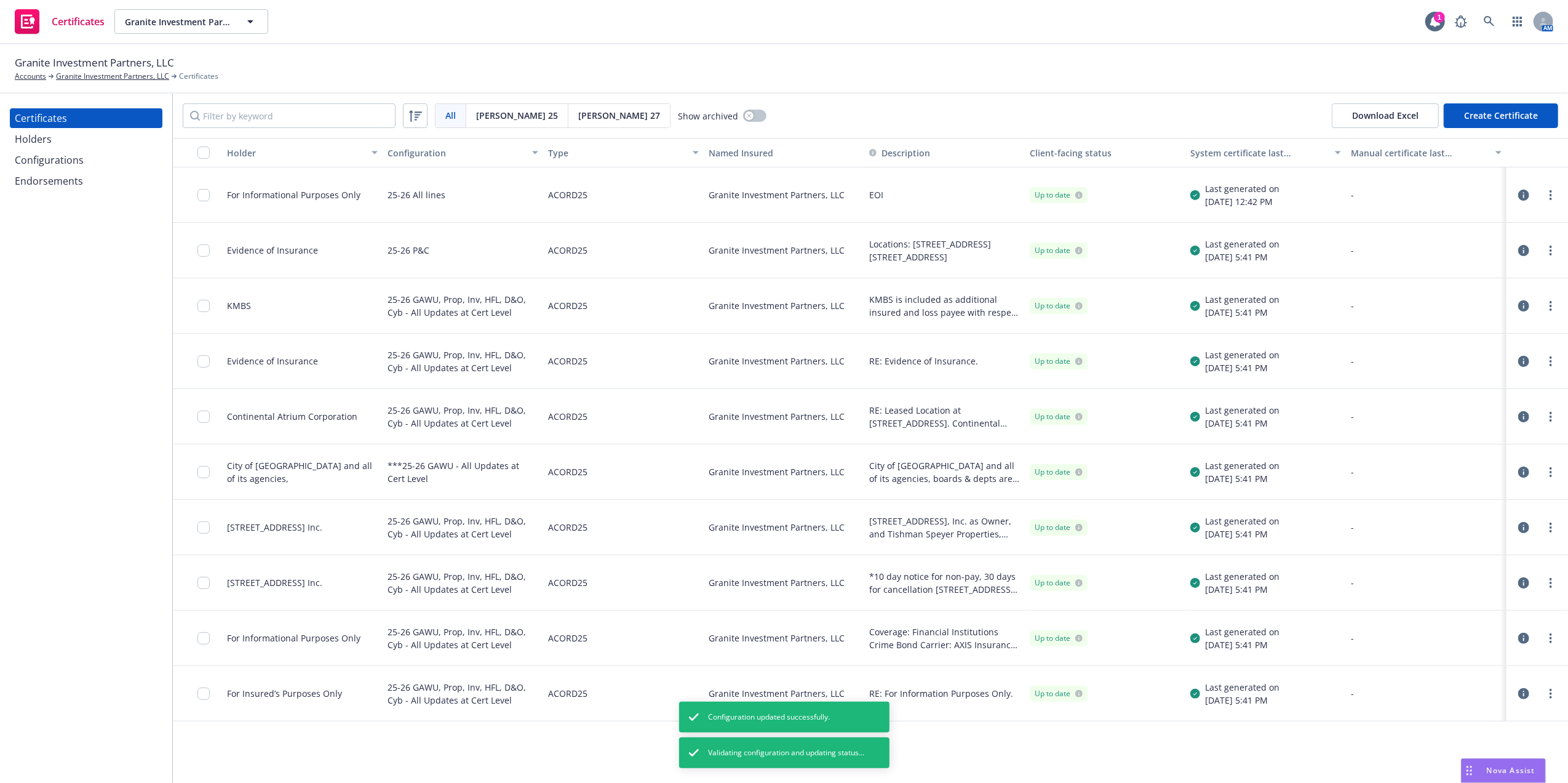
click at [197, 524] on div at bounding box center [197, 527] width 49 height 56
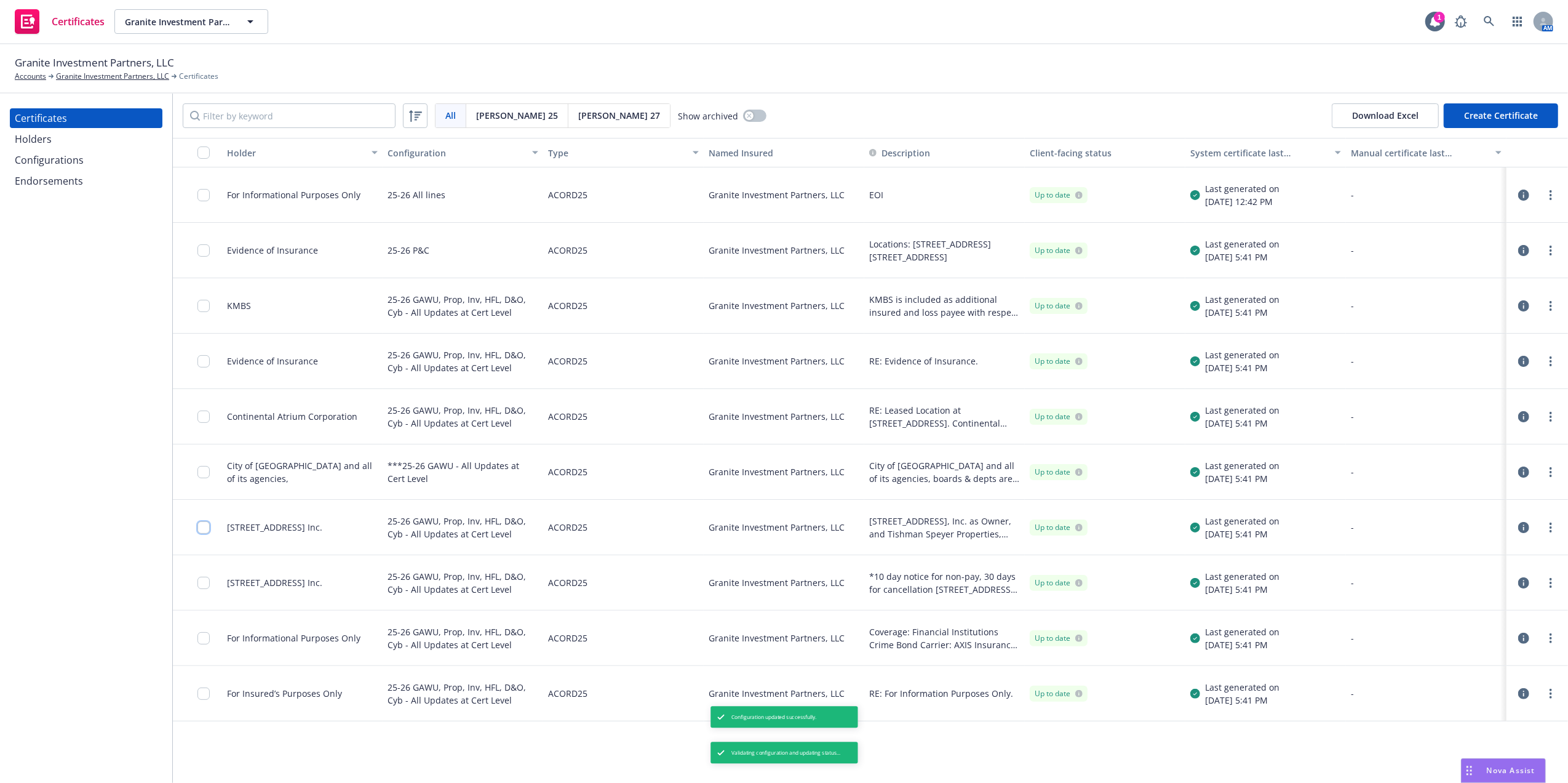
click at [205, 527] on input "checkbox" at bounding box center [203, 527] width 12 height 12
click at [1550, 527] on icon "more" at bounding box center [1551, 527] width 3 height 10
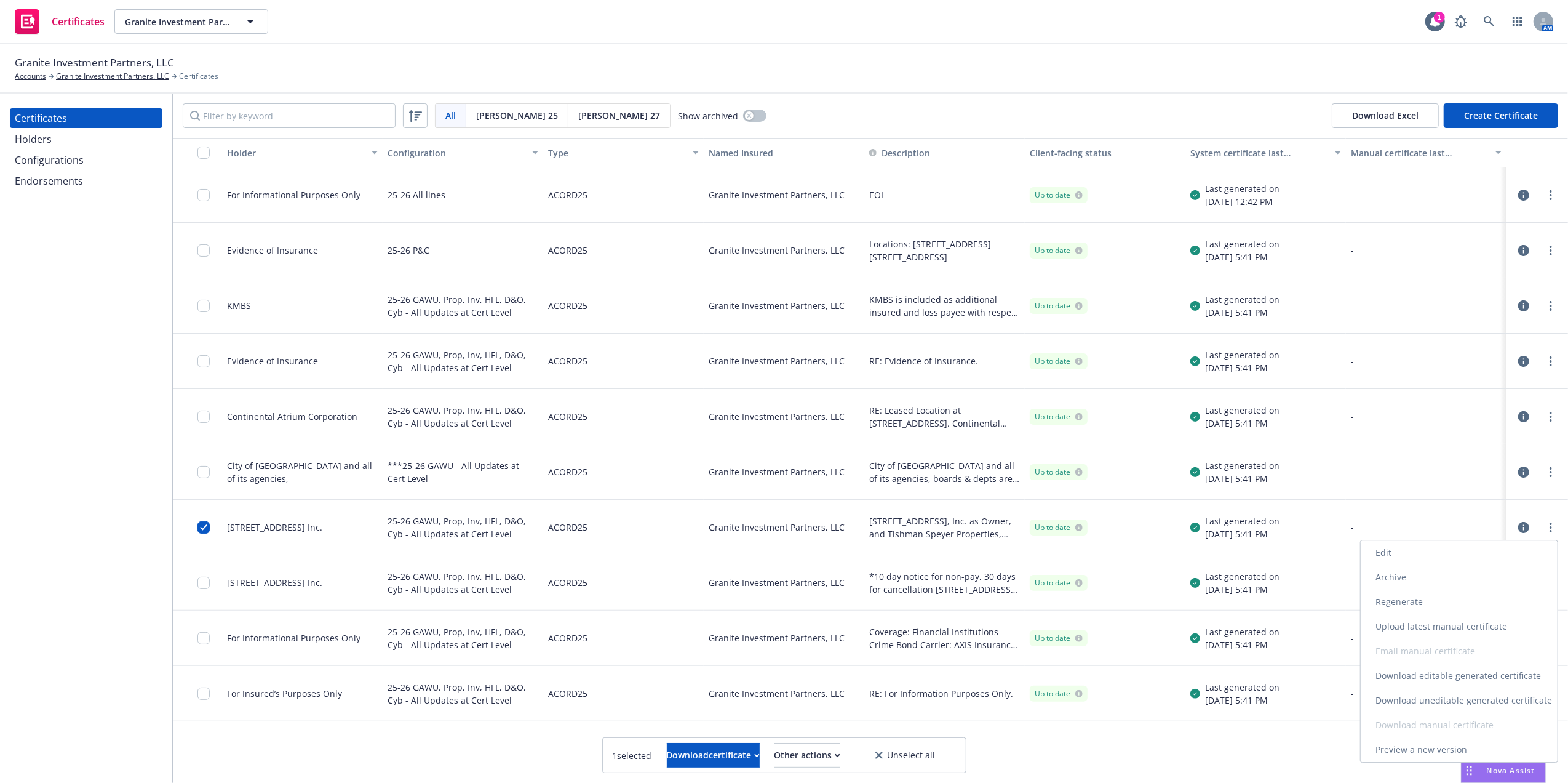
click at [1430, 598] on link "Regenerate" at bounding box center [1460, 602] width 197 height 25
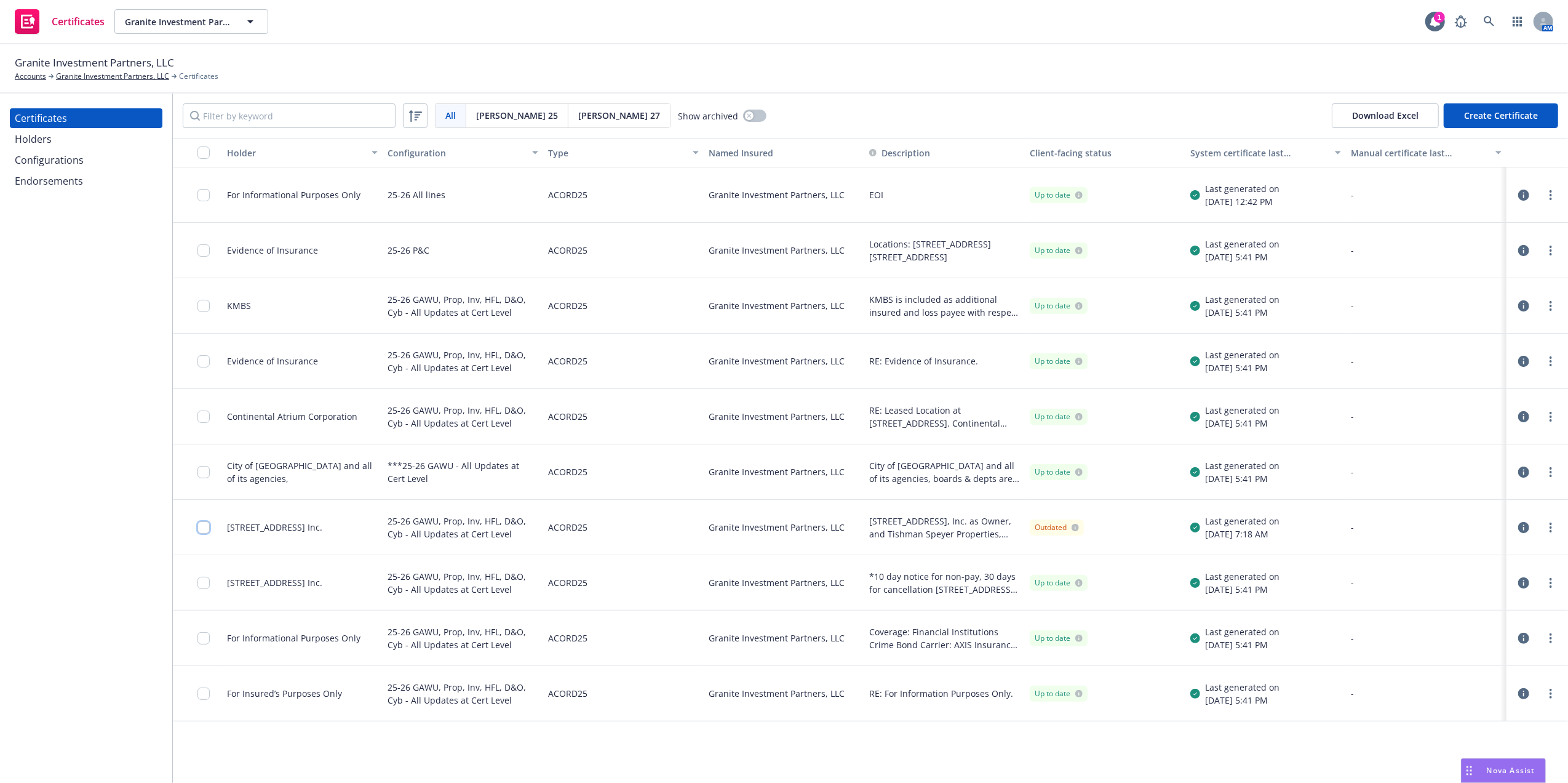
click at [203, 532] on input "checkbox" at bounding box center [203, 527] width 12 height 12
click at [709, 763] on div "Download certificate" at bounding box center [713, 755] width 93 height 23
click at [715, 724] on link "Download uneditable file" at bounding box center [649, 726] width 143 height 25
